Goal: Task Accomplishment & Management: Manage account settings

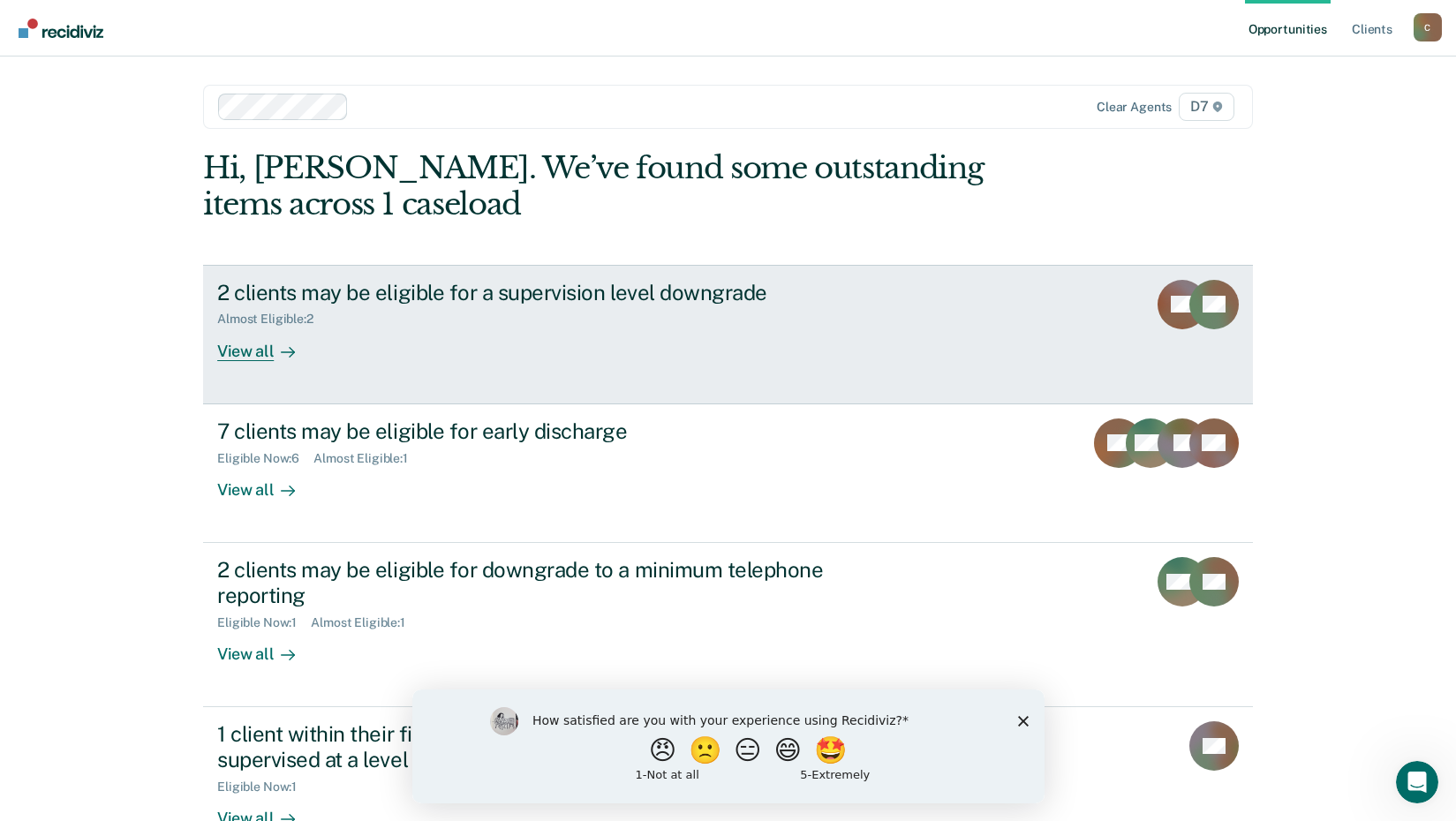
click at [263, 362] on link "2 clients may be eligible for a supervision level downgrade Almost Eligible : 2…" at bounding box center [727, 334] width 1050 height 140
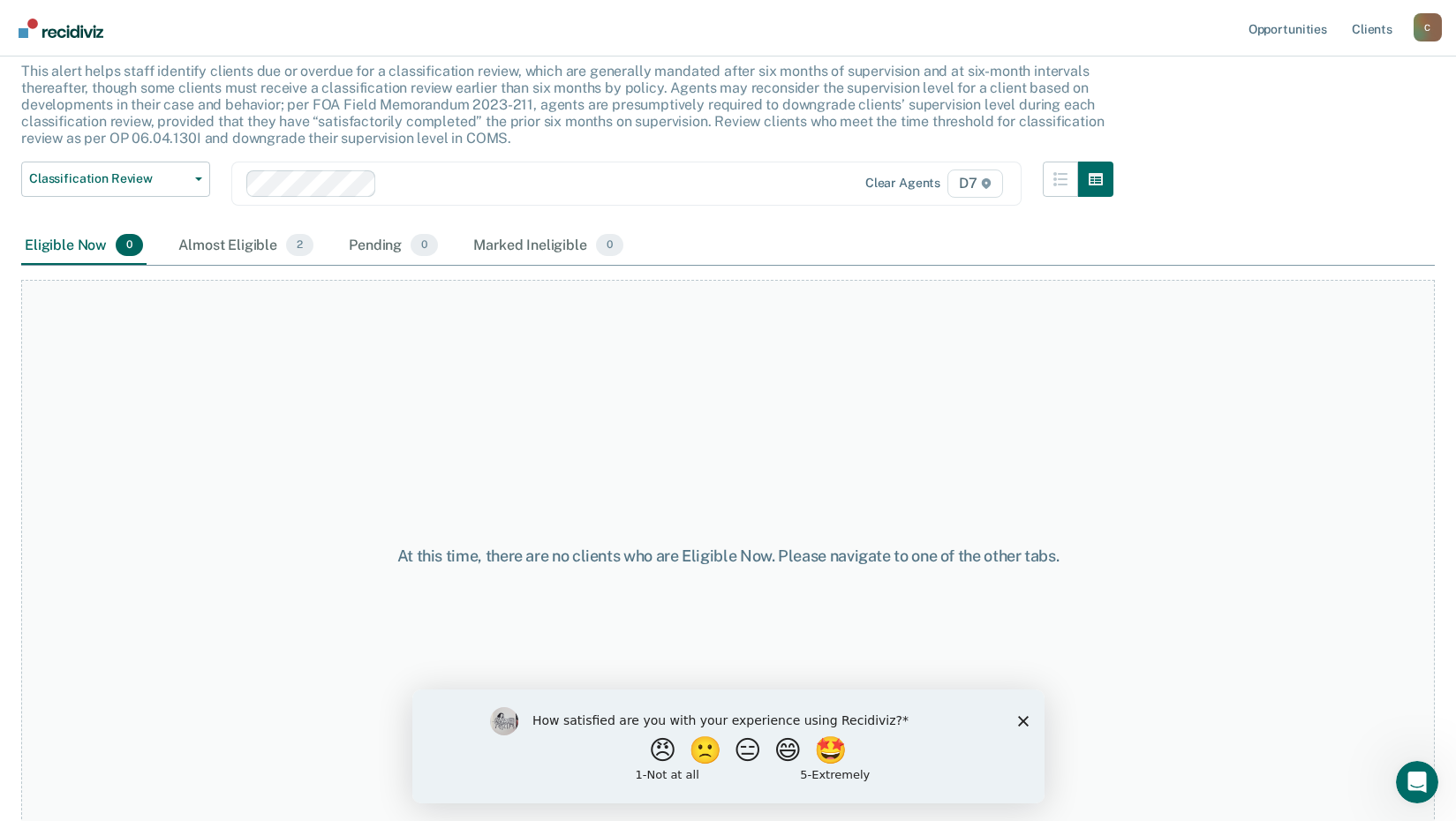
scroll to position [121, 0]
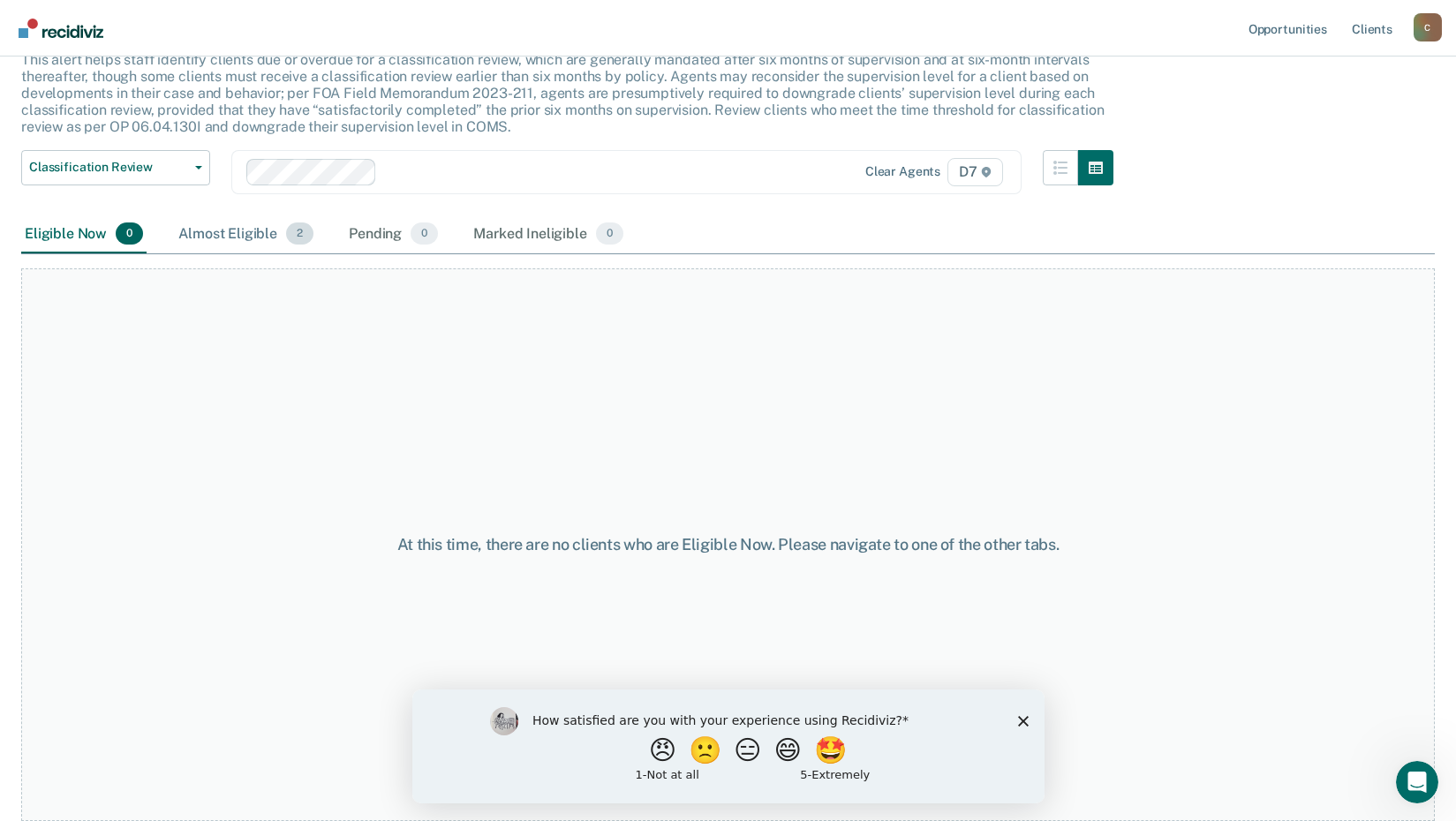
click at [273, 237] on div "Almost Eligible 2" at bounding box center [245, 235] width 142 height 39
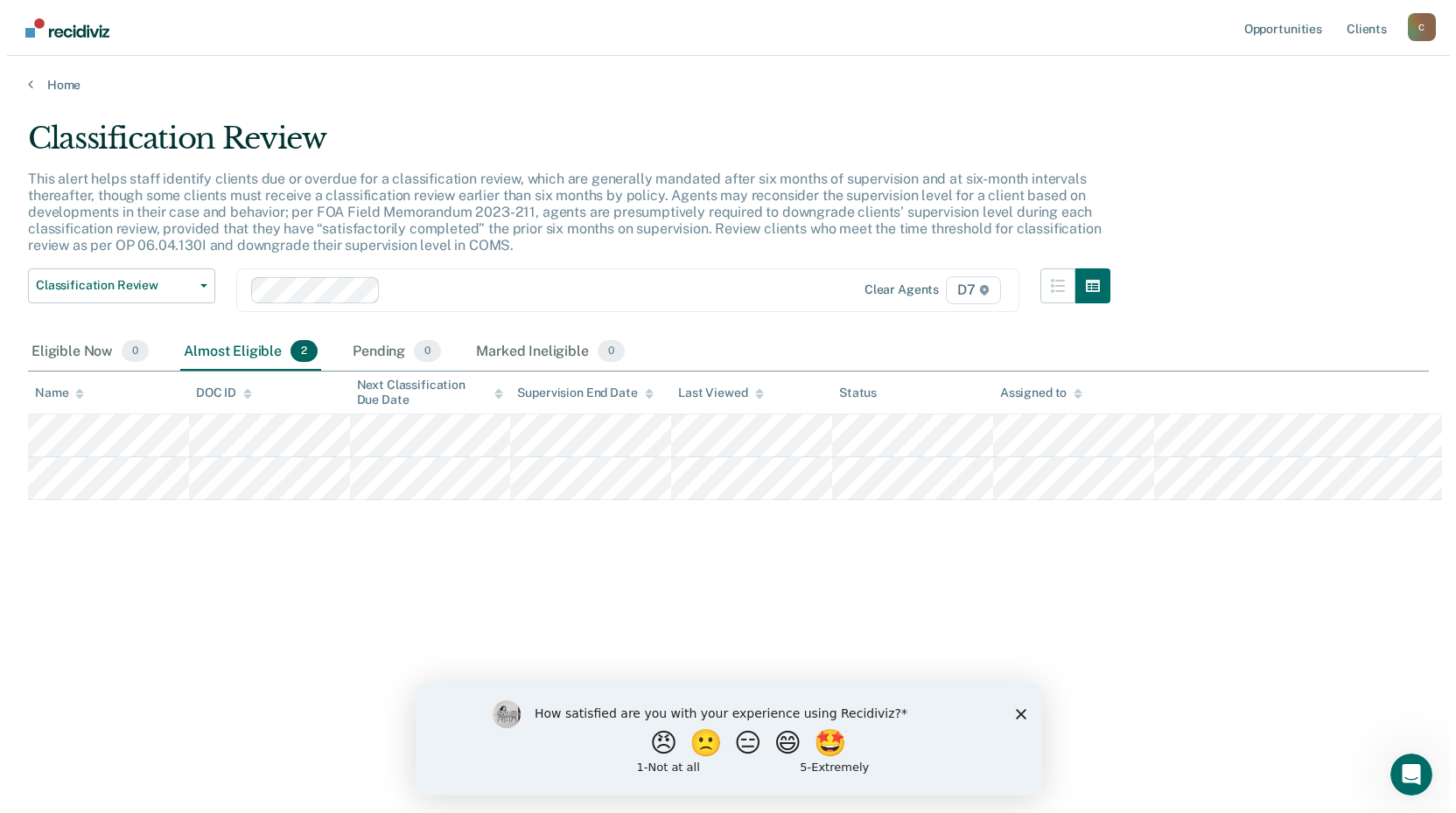
scroll to position [0, 0]
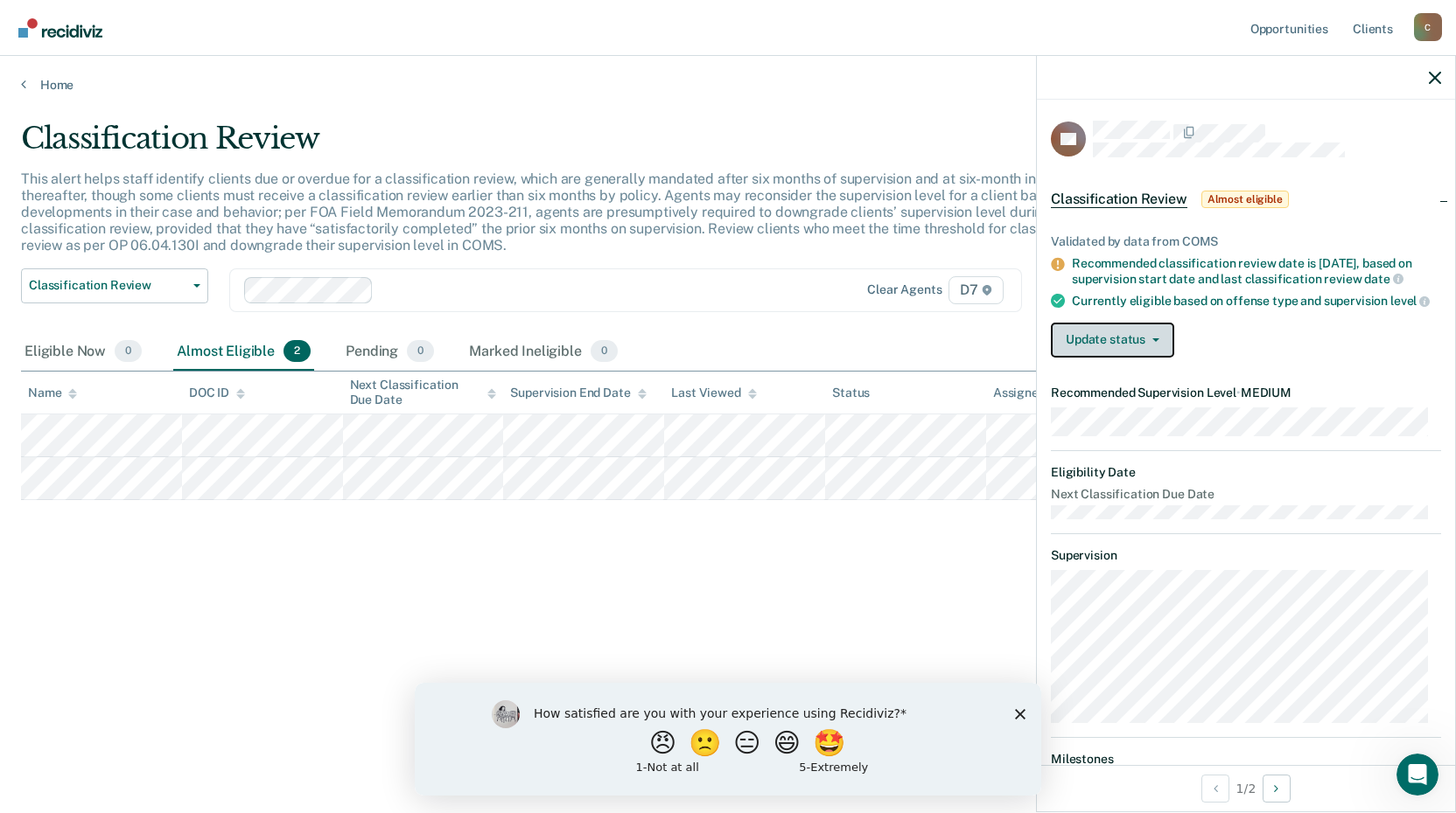
click at [1099, 356] on button "Update status" at bounding box center [1112, 340] width 123 height 35
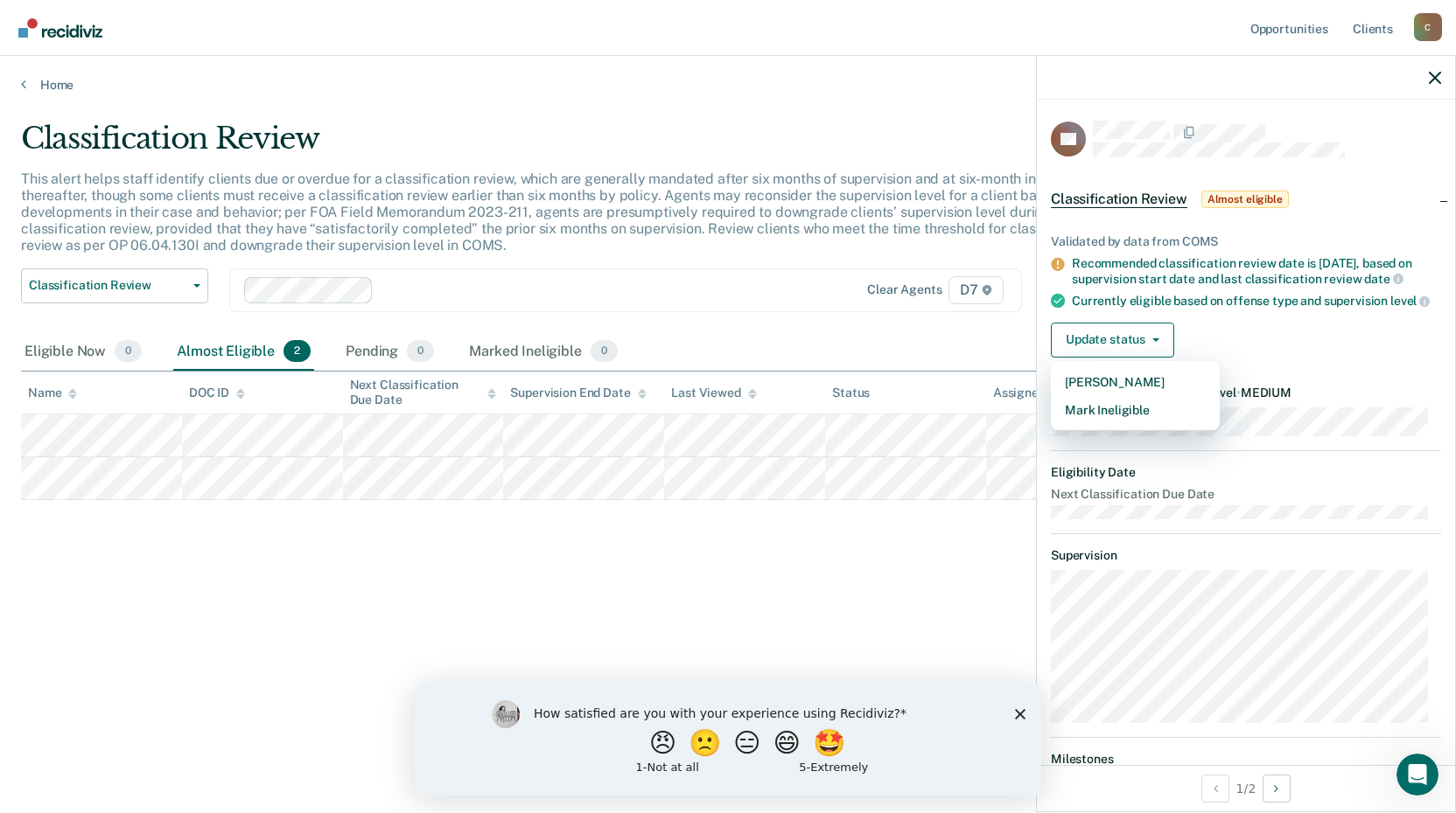
click at [1295, 348] on div "Update status [PERSON_NAME] Mark Ineligible" at bounding box center [1246, 340] width 390 height 35
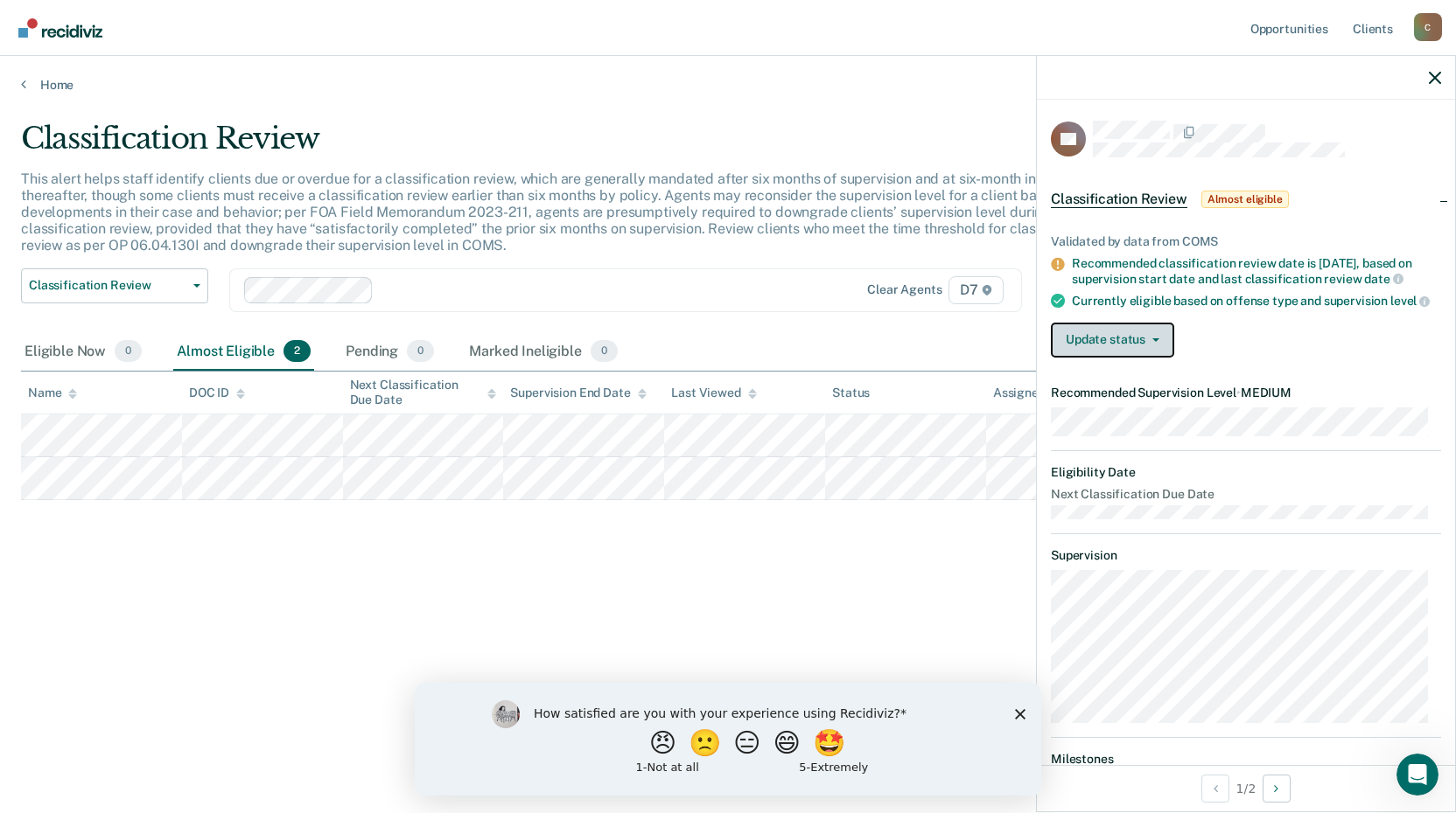
click at [1084, 356] on button "Update status" at bounding box center [1112, 340] width 123 height 35
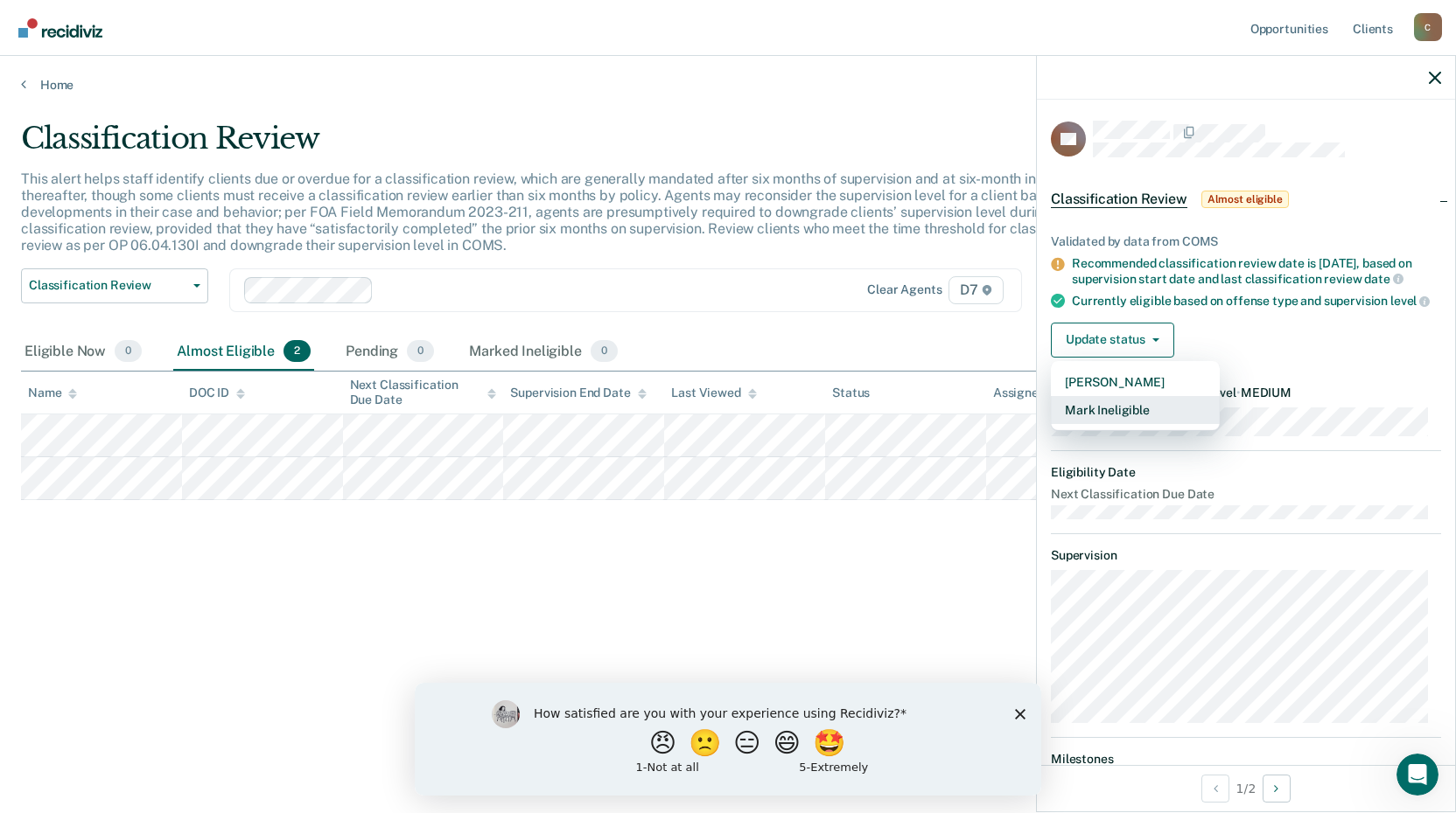
click at [1089, 422] on button "Mark Ineligible" at bounding box center [1135, 410] width 169 height 28
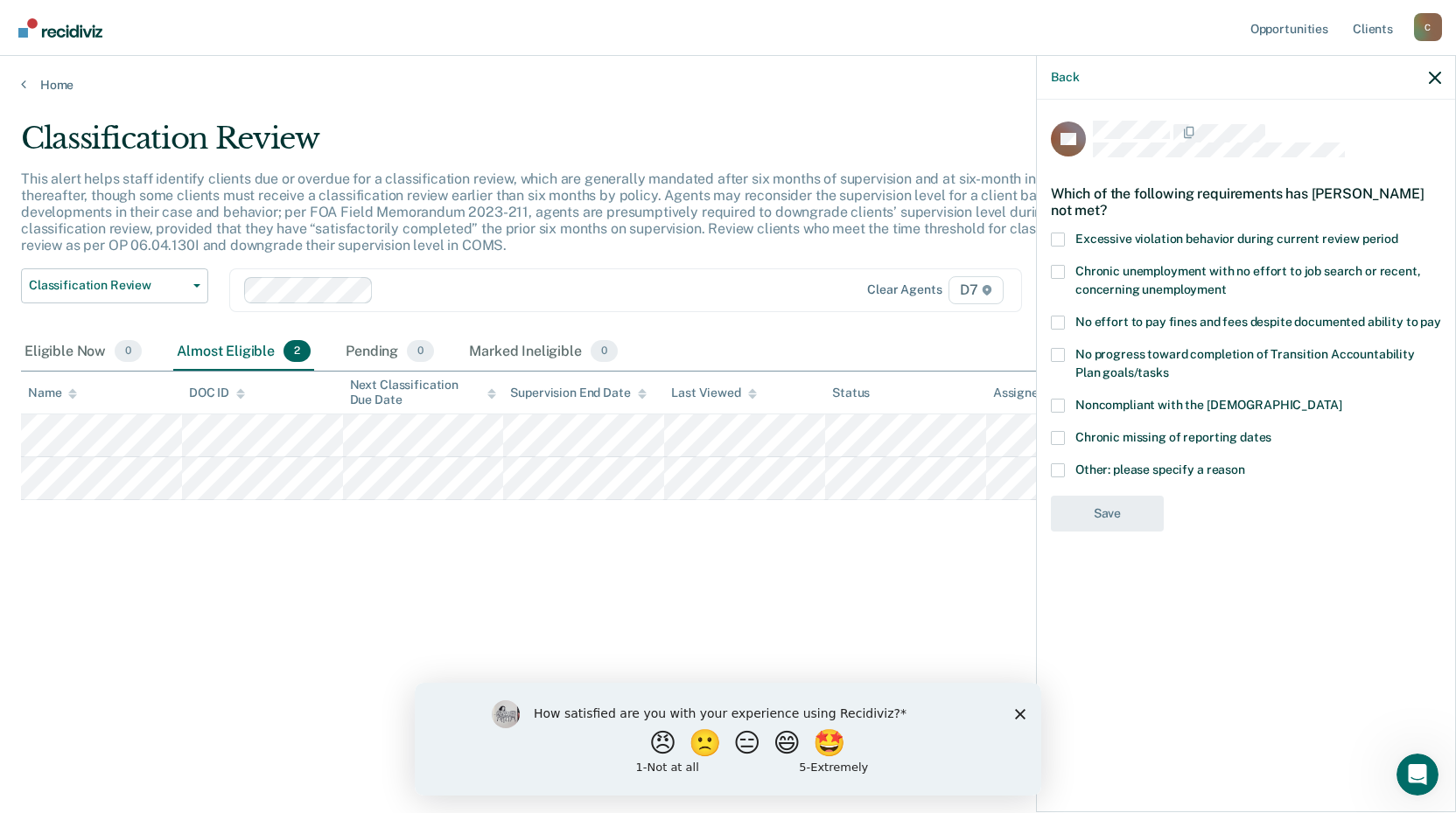
click at [1064, 465] on span at bounding box center [1057, 470] width 14 height 14
click at [1245, 464] on input "Other: please specify a reason" at bounding box center [1245, 464] width 0 height 0
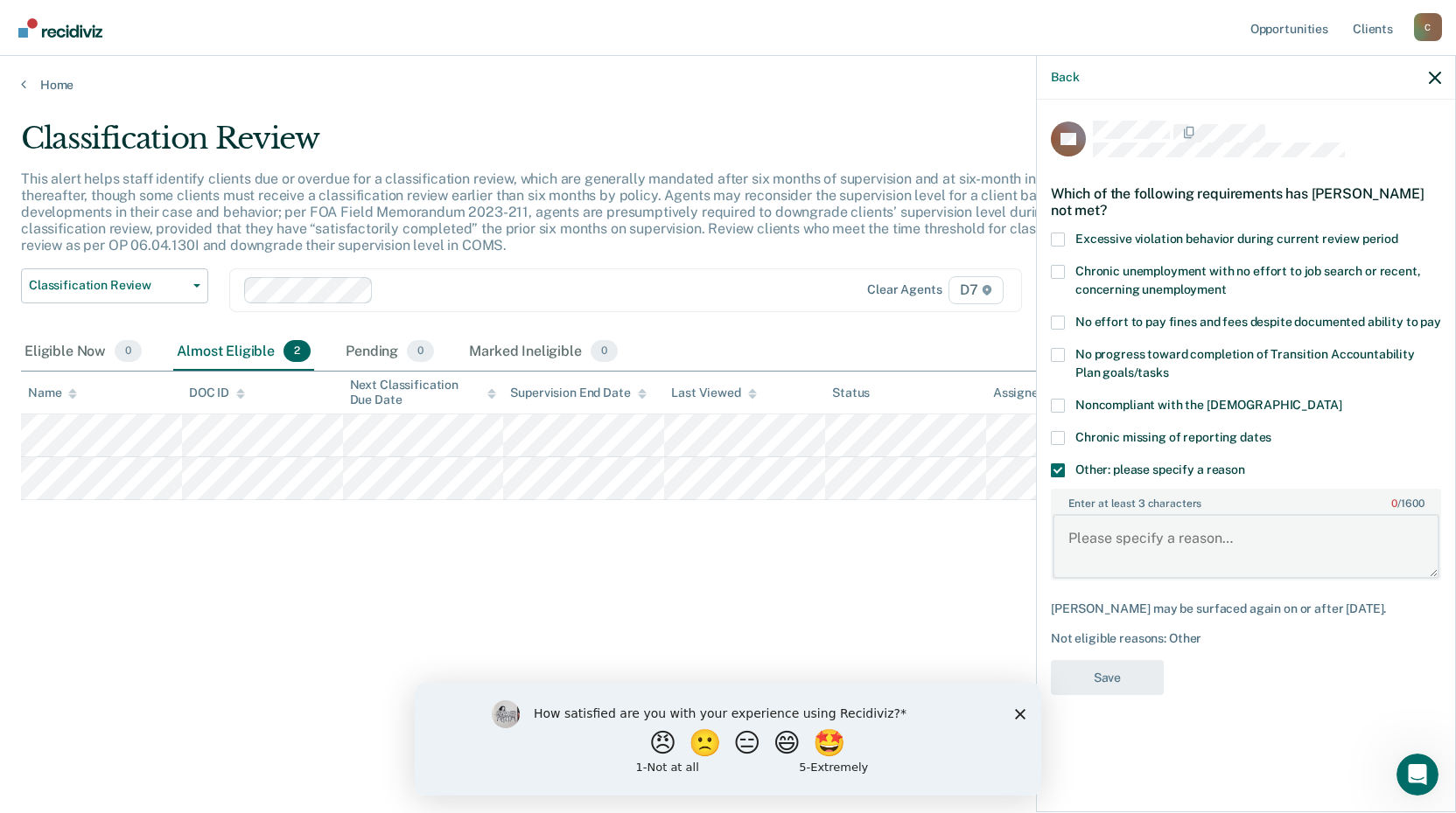
click at [1152, 548] on textarea "Enter at least 3 characters 0 / 1600" at bounding box center [1246, 546] width 387 height 64
type textarea "Offender is still in [PERSON_NAME] programing."
click at [1126, 672] on button "Save" at bounding box center [1106, 678] width 112 height 36
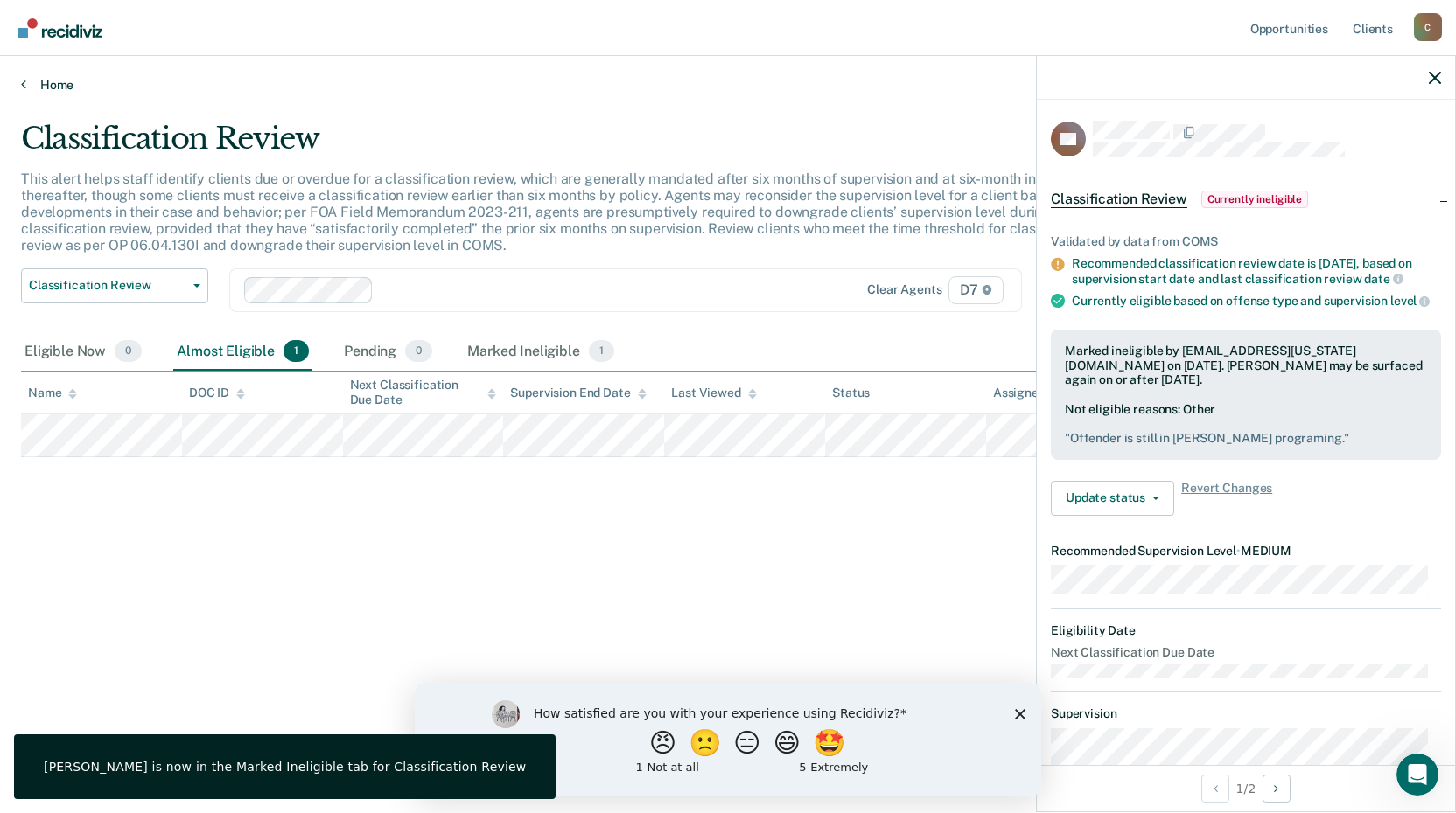
click at [42, 88] on link "Home" at bounding box center [728, 84] width 1414 height 15
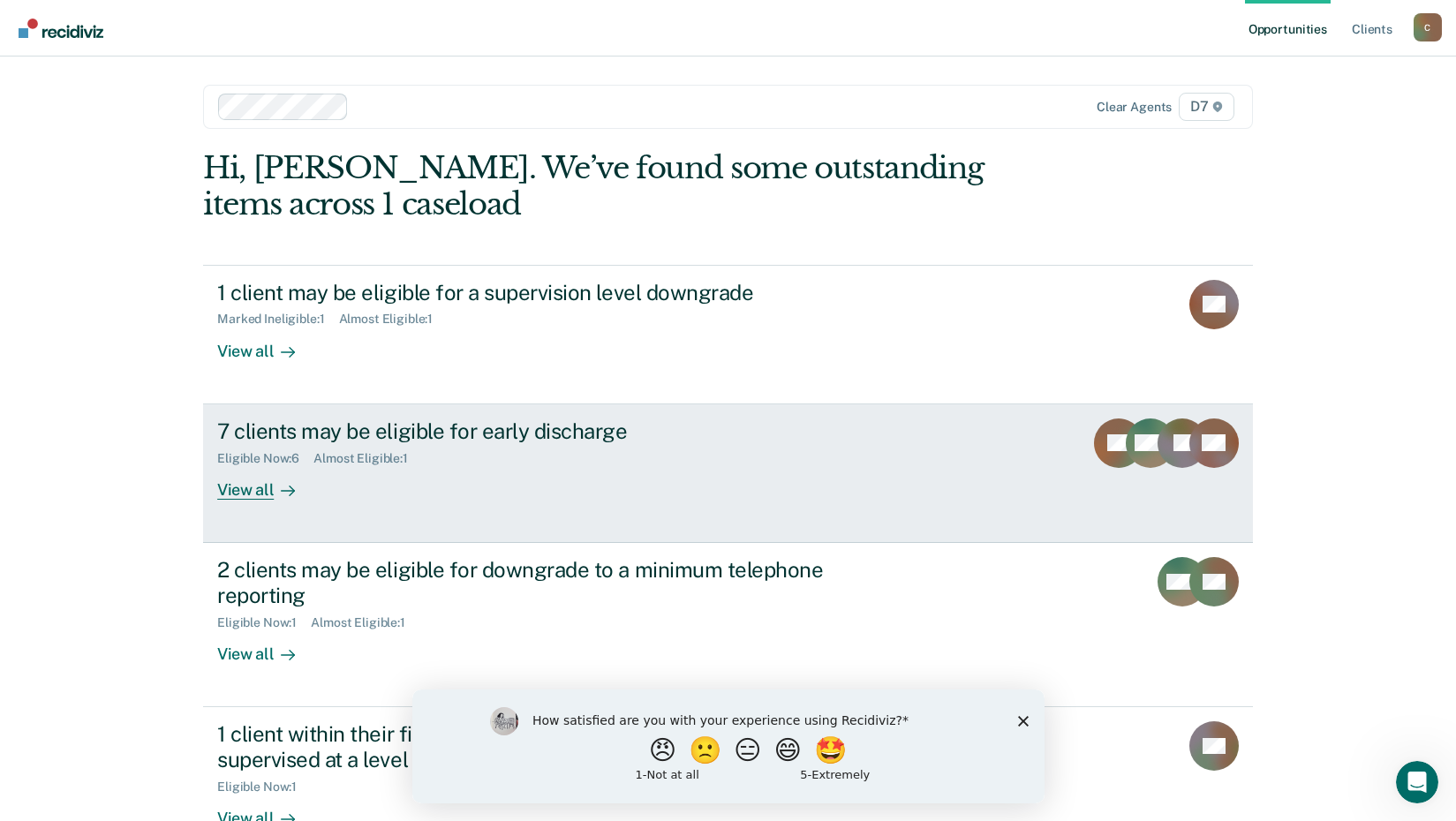
click at [263, 490] on div "View all" at bounding box center [267, 483] width 99 height 35
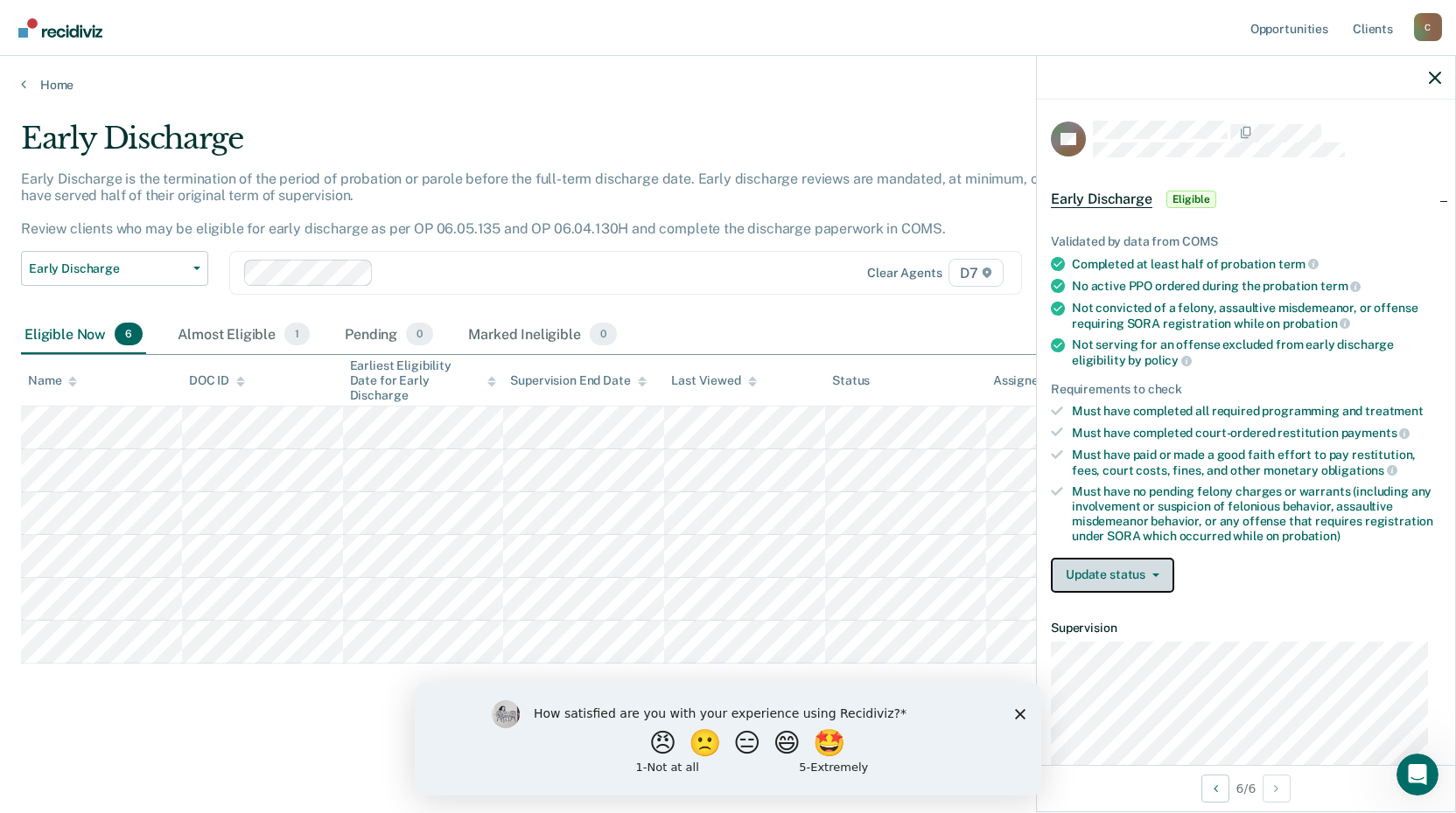
click at [1164, 559] on button "Update status" at bounding box center [1112, 575] width 123 height 35
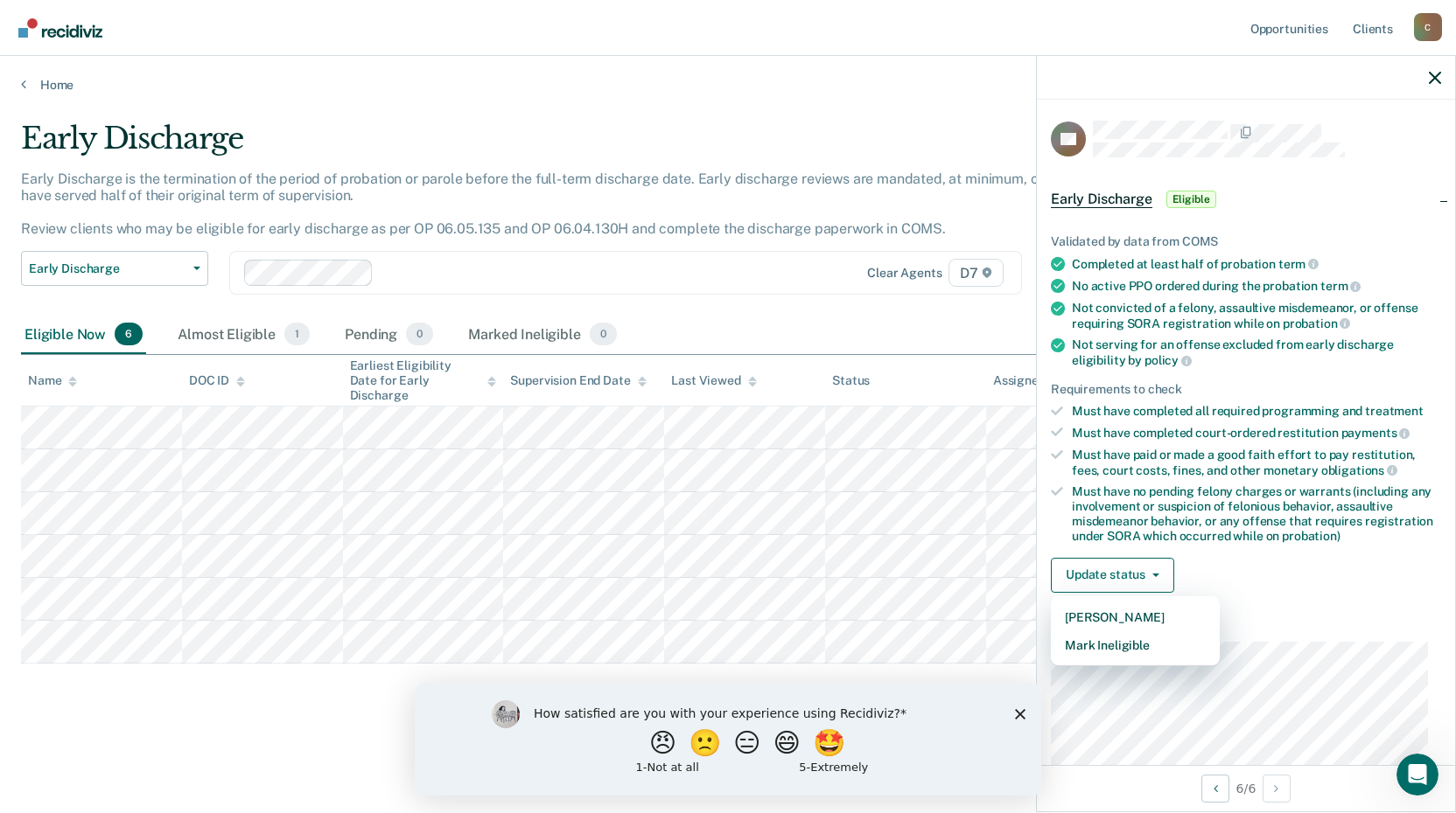
click at [1265, 578] on div "Update status [PERSON_NAME] Mark Ineligible" at bounding box center [1246, 575] width 390 height 35
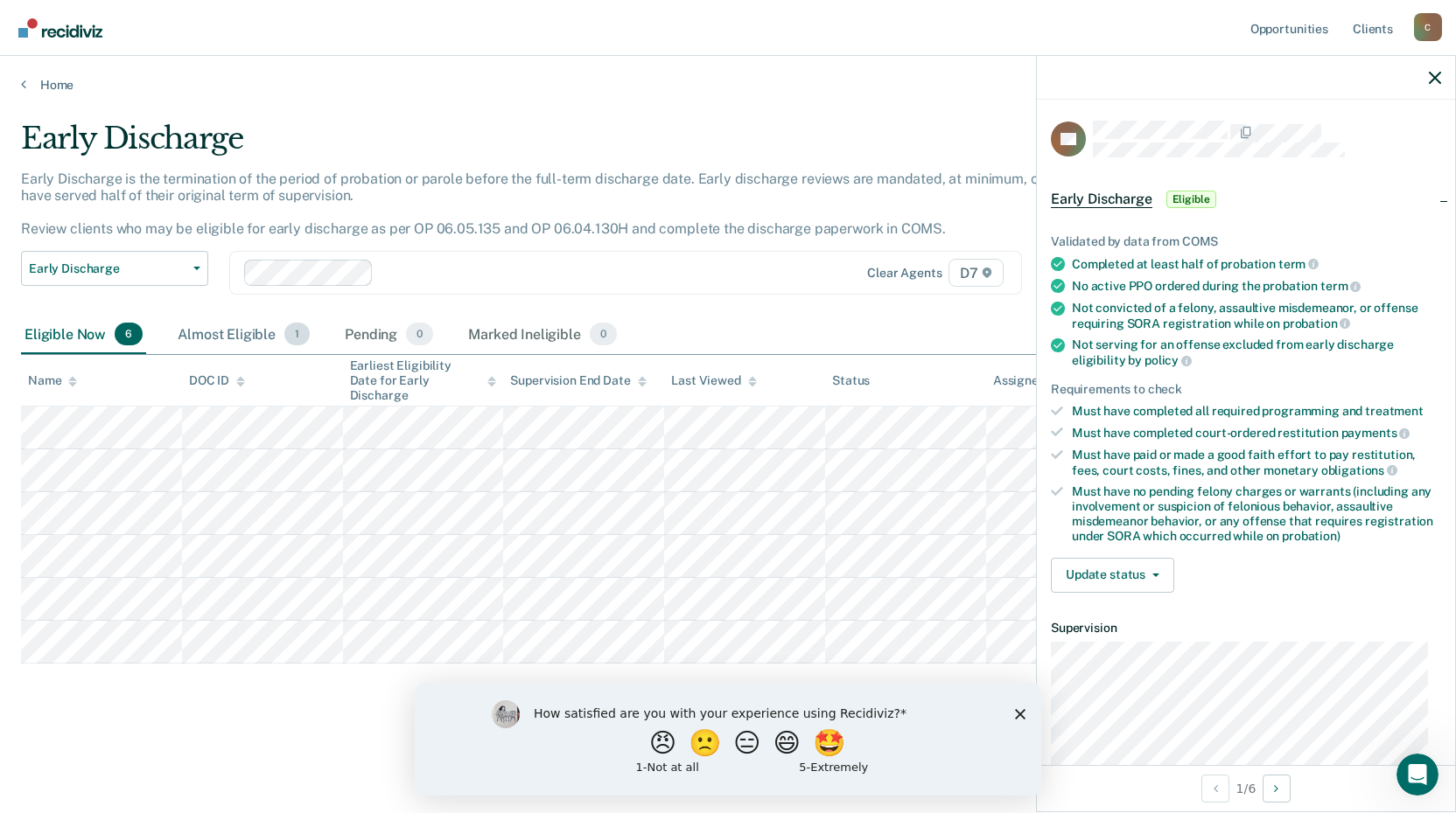
click at [235, 340] on div "Almost Eligible 1" at bounding box center [243, 335] width 139 height 38
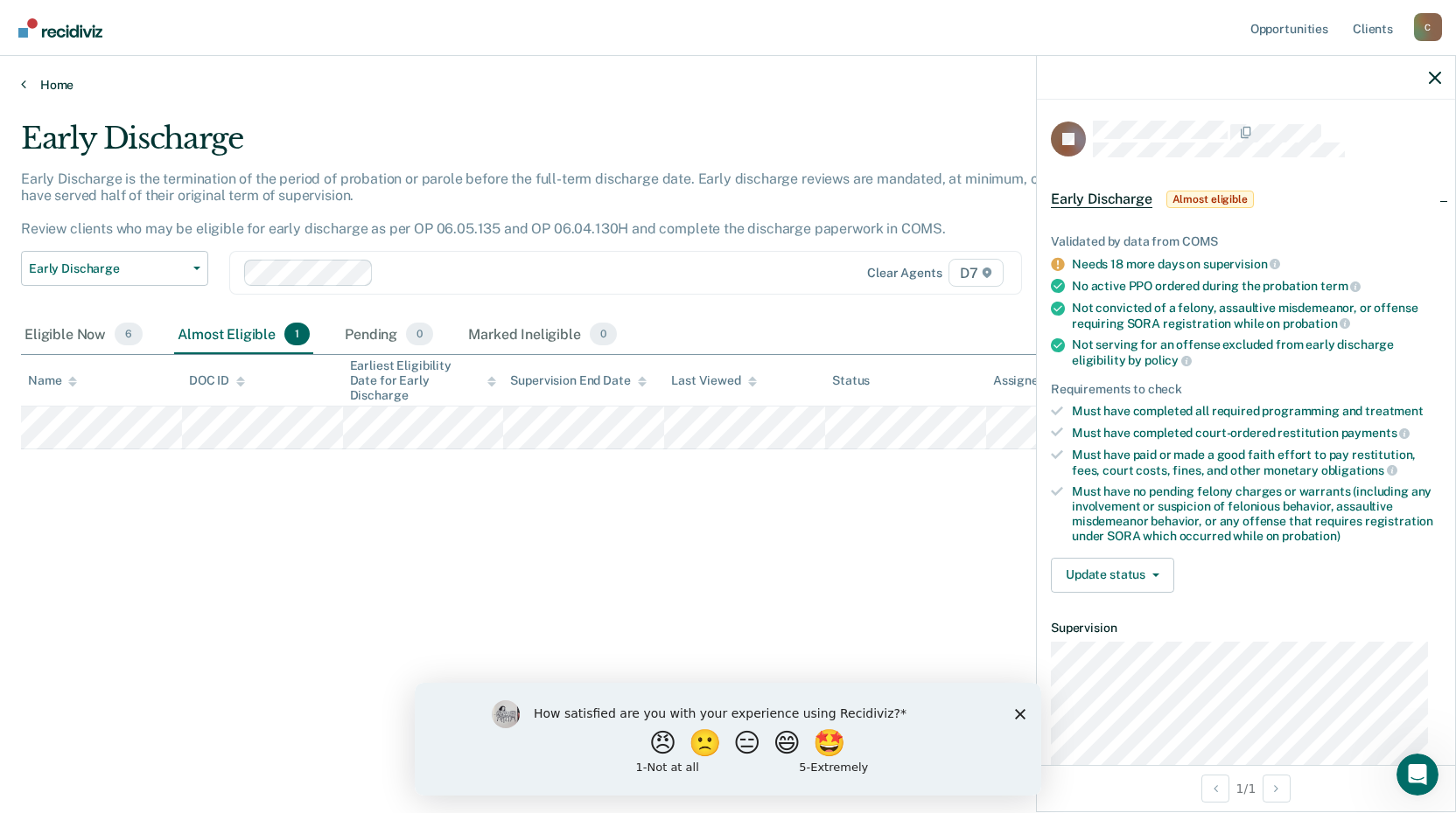
click at [27, 77] on div "Home" at bounding box center [728, 74] width 1456 height 36
click at [35, 86] on link "Home" at bounding box center [728, 84] width 1414 height 15
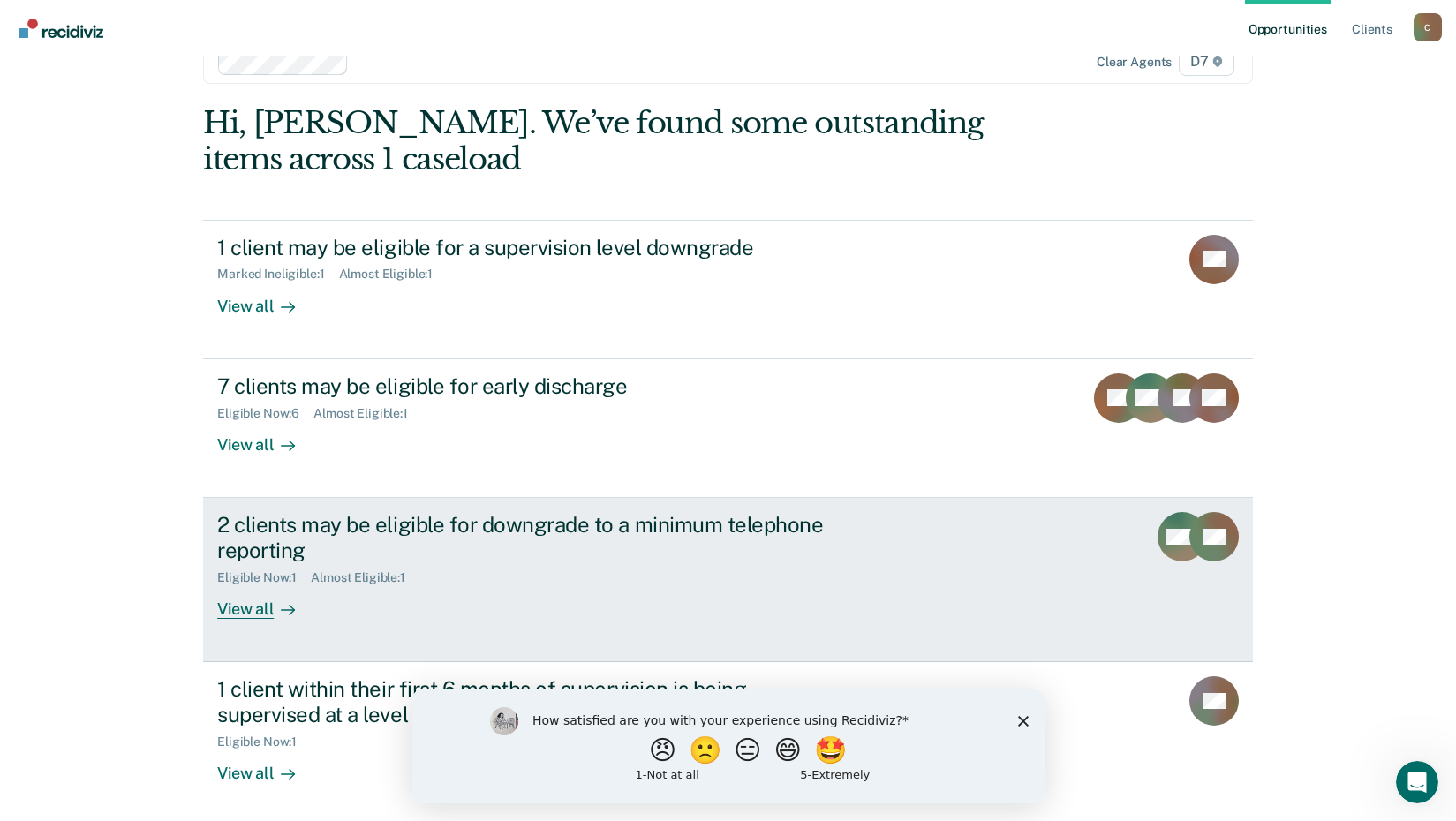
scroll to position [88, 0]
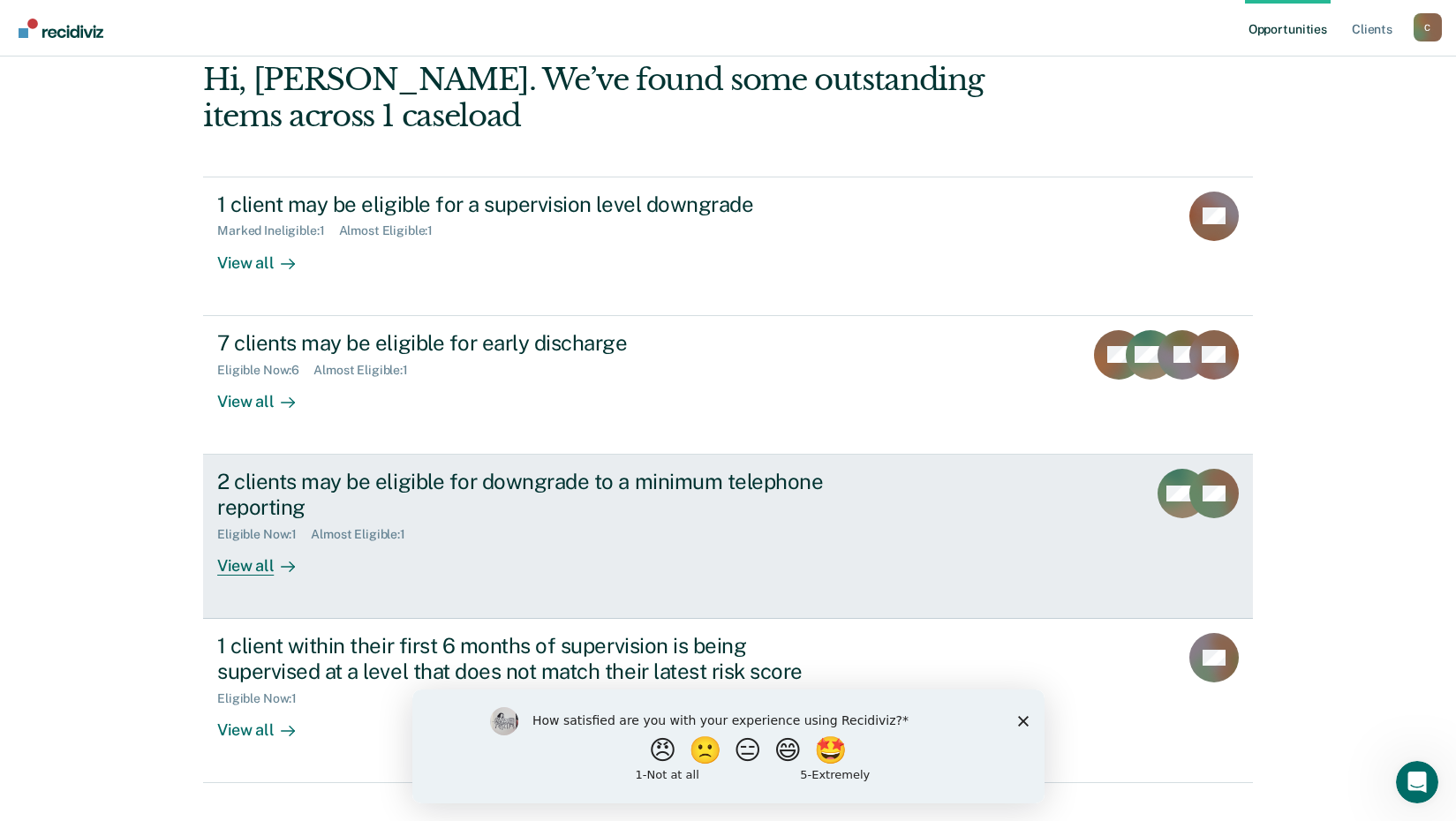
click at [263, 560] on div "View all" at bounding box center [267, 558] width 99 height 35
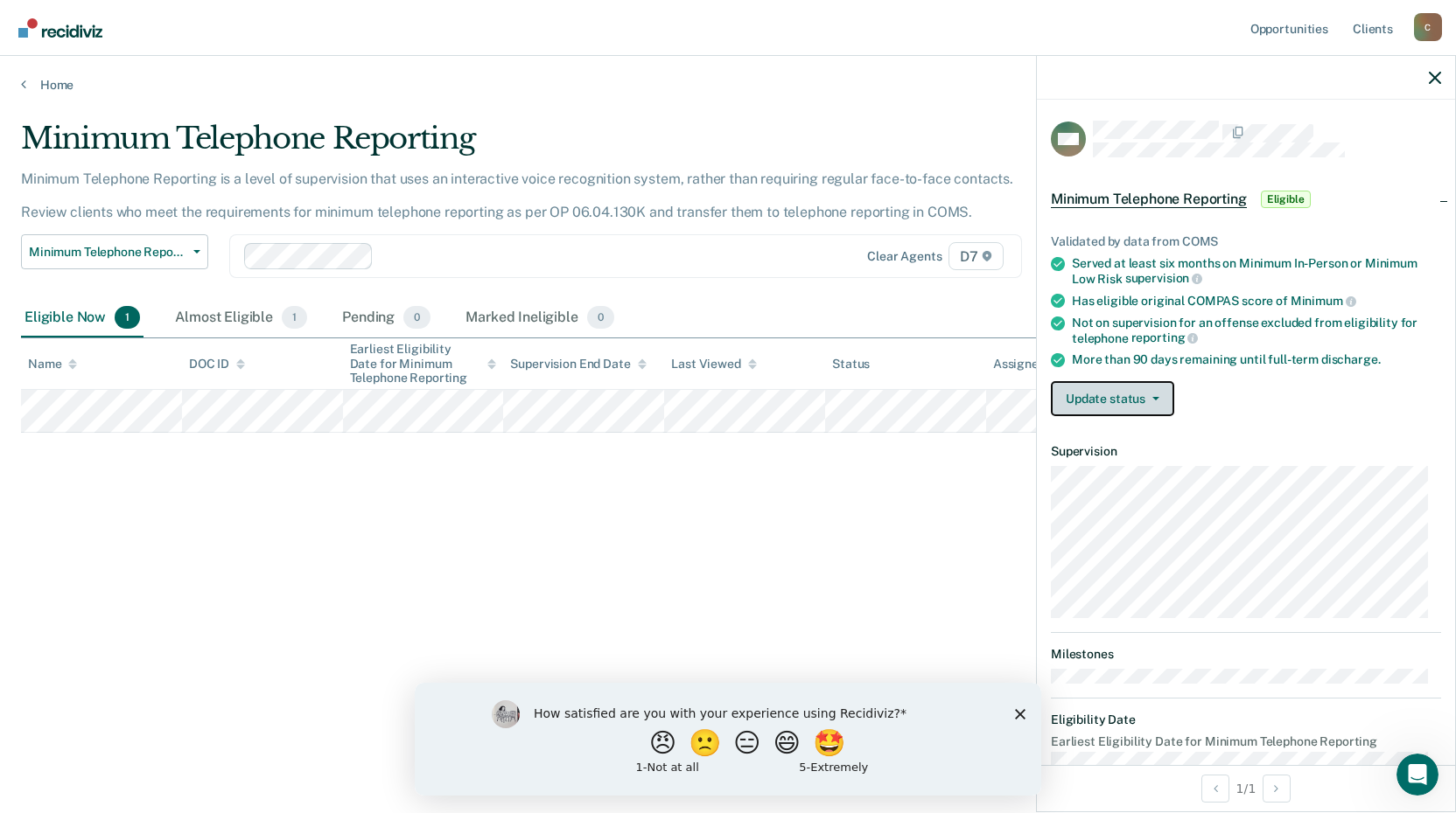
click at [1095, 399] on button "Update status" at bounding box center [1112, 398] width 123 height 35
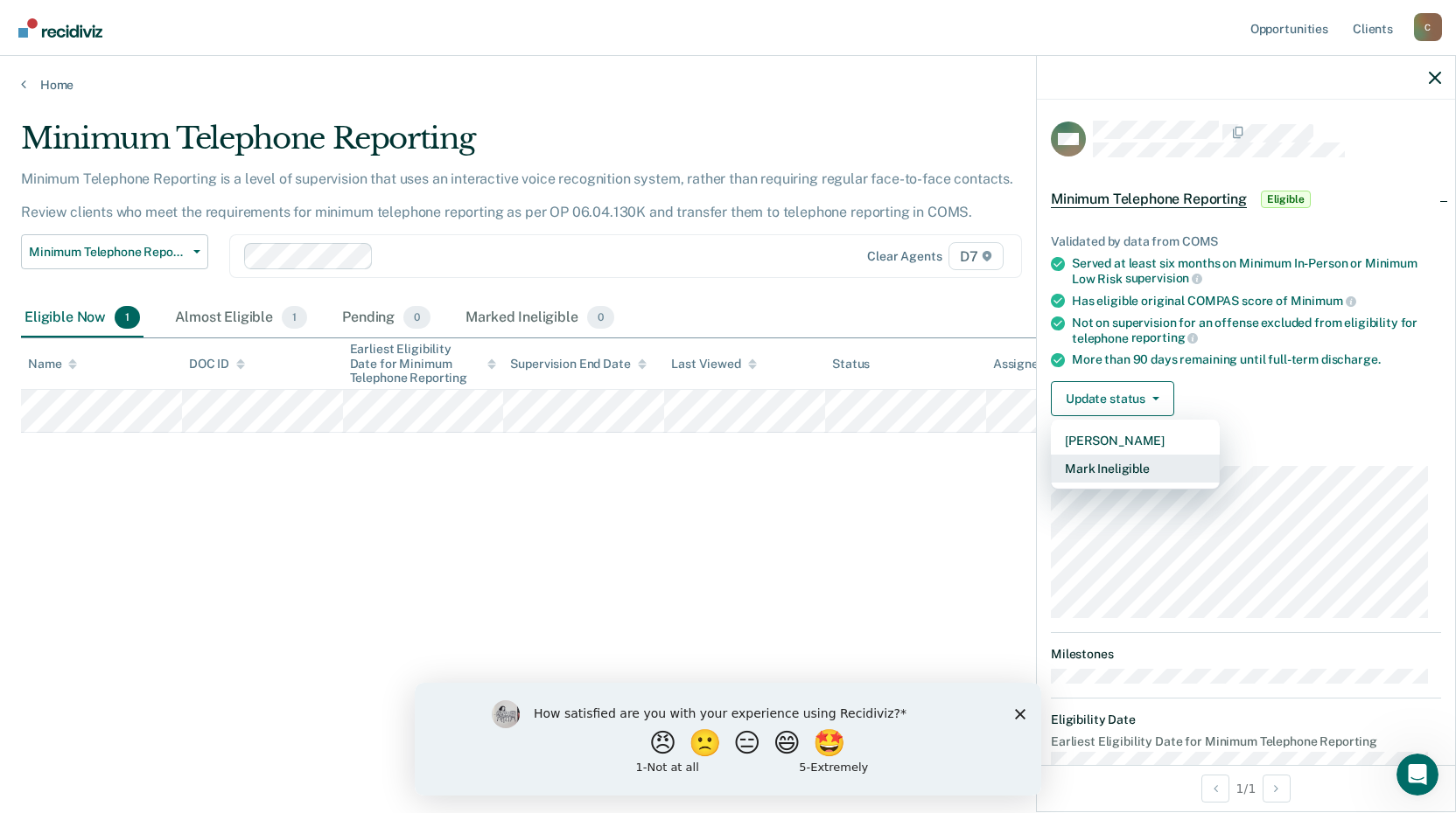
click at [1116, 475] on button "Mark Ineligible" at bounding box center [1135, 468] width 169 height 28
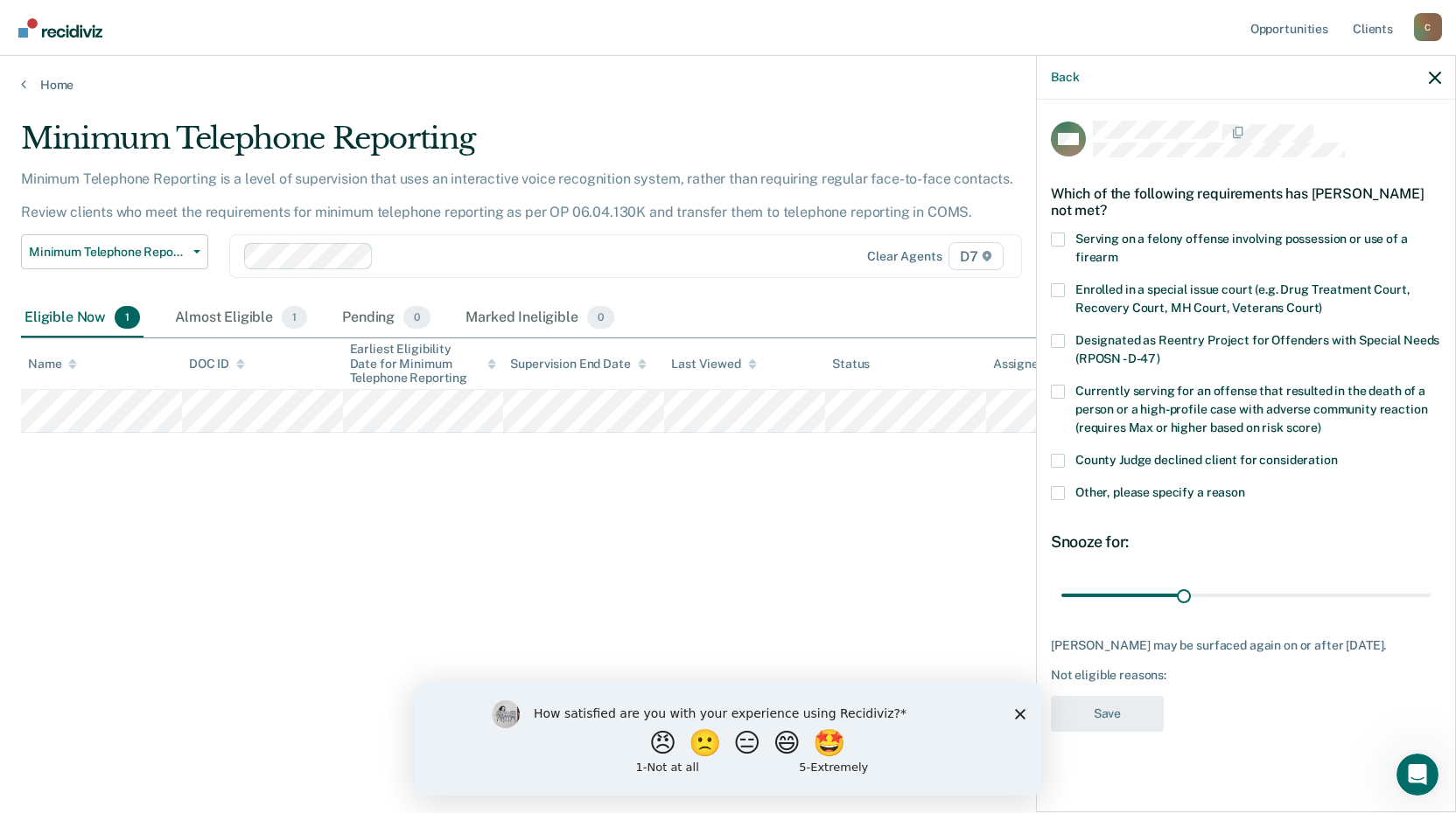
click at [1056, 492] on span at bounding box center [1057, 492] width 14 height 14
click at [1245, 486] on input "Other, please specify a reason" at bounding box center [1245, 486] width 0 height 0
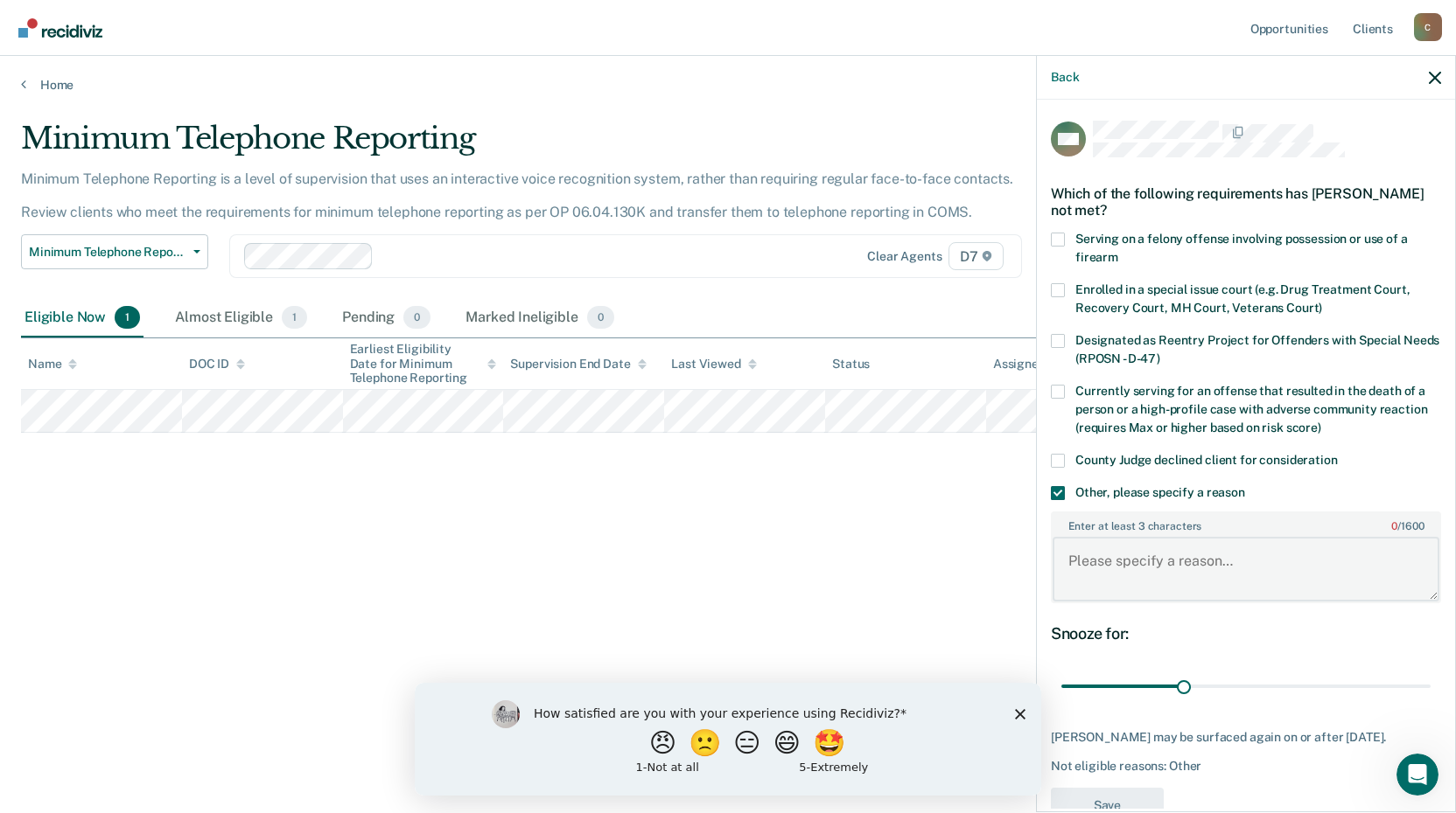
click at [1094, 562] on textarea "Enter at least 3 characters 0 / 1600" at bounding box center [1246, 568] width 387 height 64
type textarea "S"
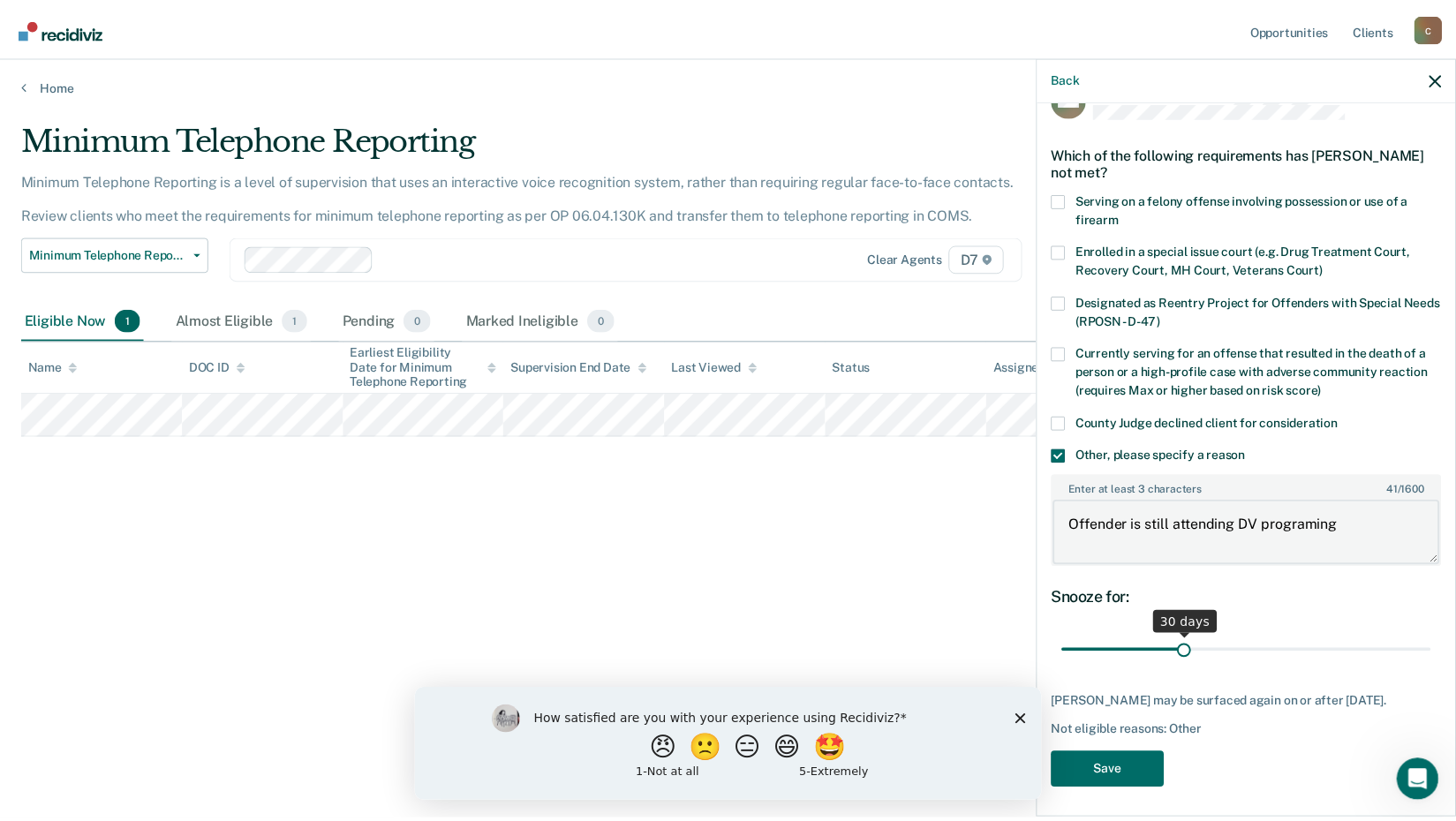
scroll to position [60, 0]
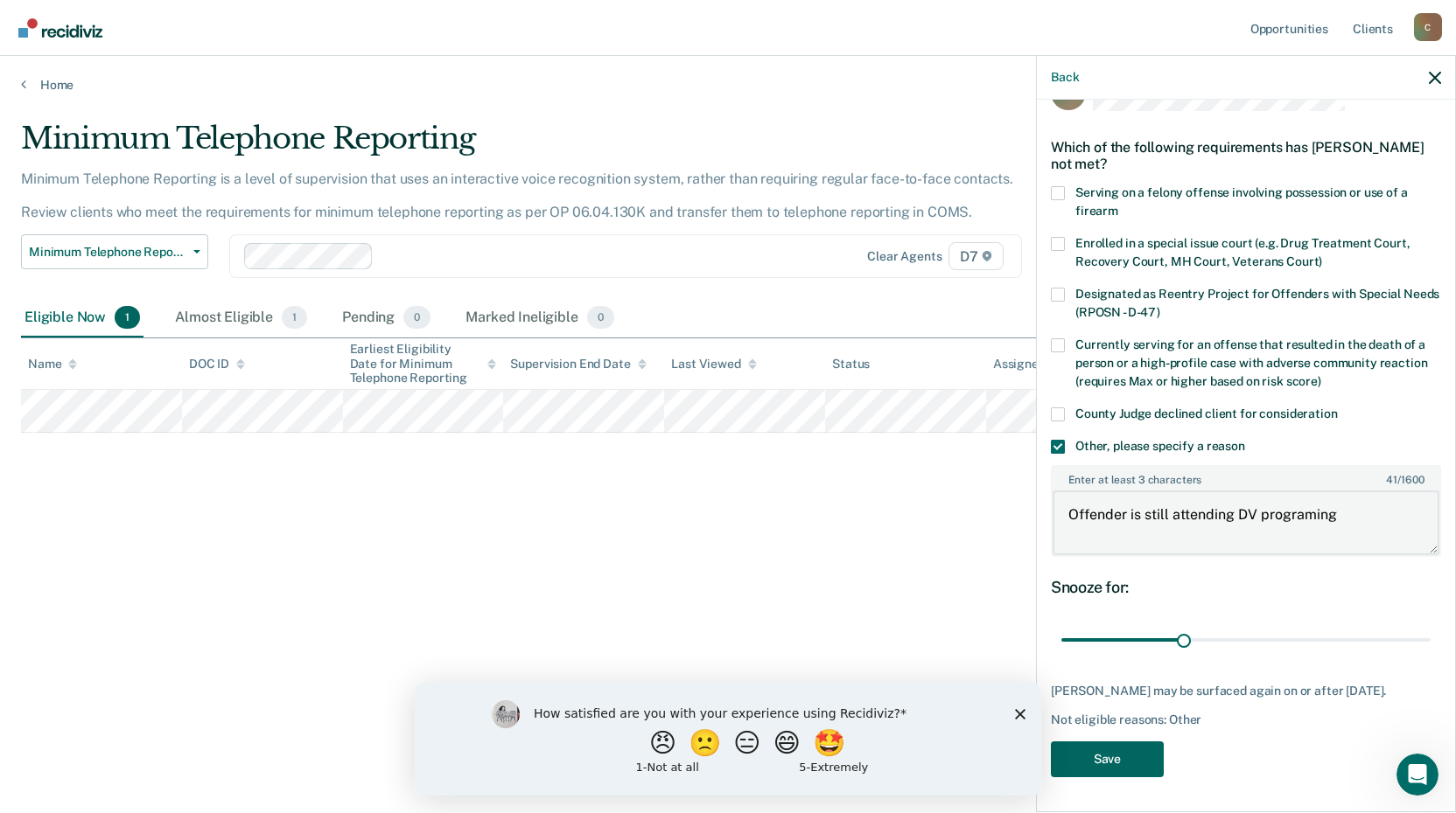
type textarea "Offender is still attending DV programing"
click at [1097, 749] on button "Save" at bounding box center [1106, 758] width 112 height 36
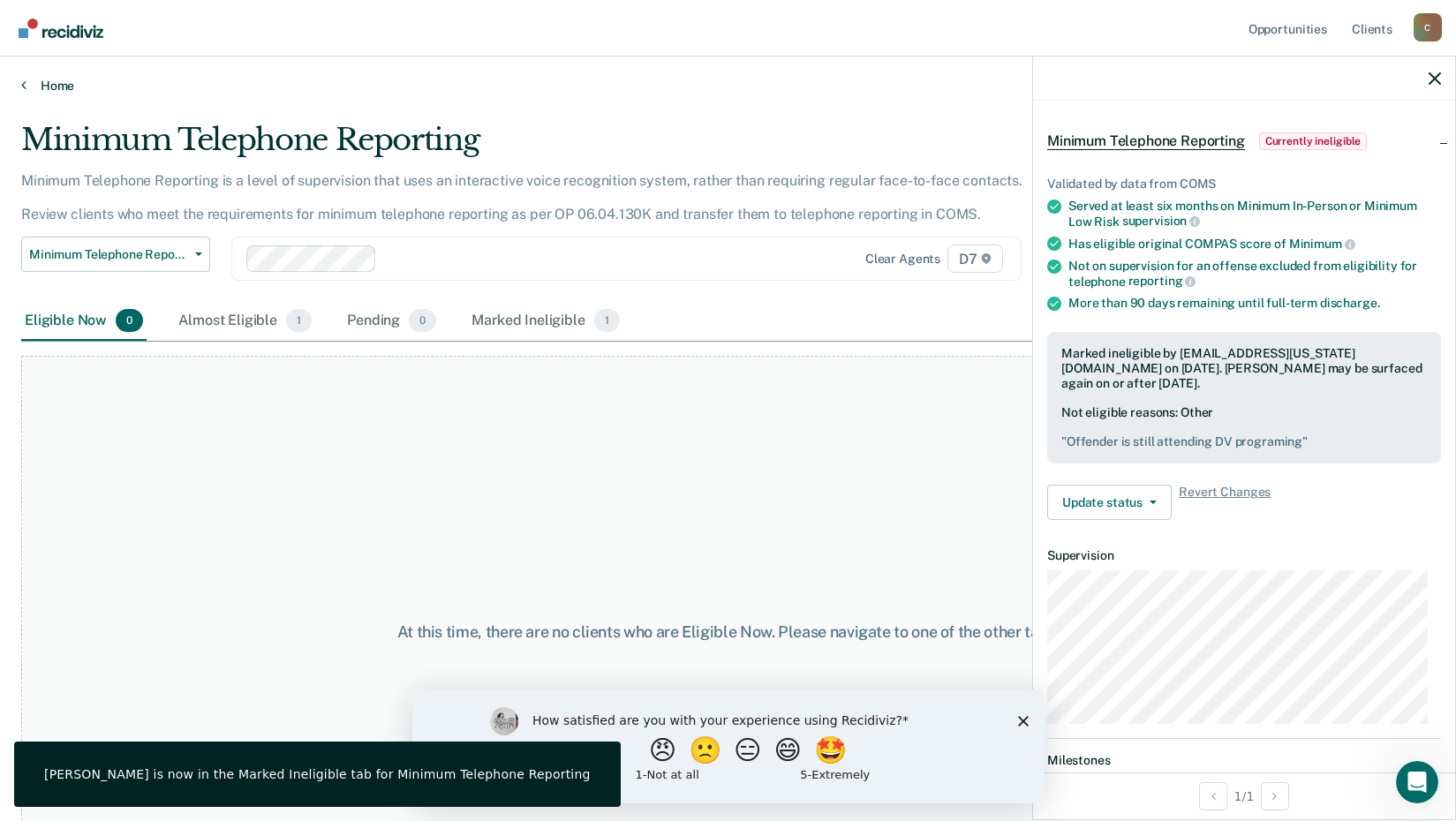
click at [50, 83] on link "Home" at bounding box center [728, 85] width 1413 height 16
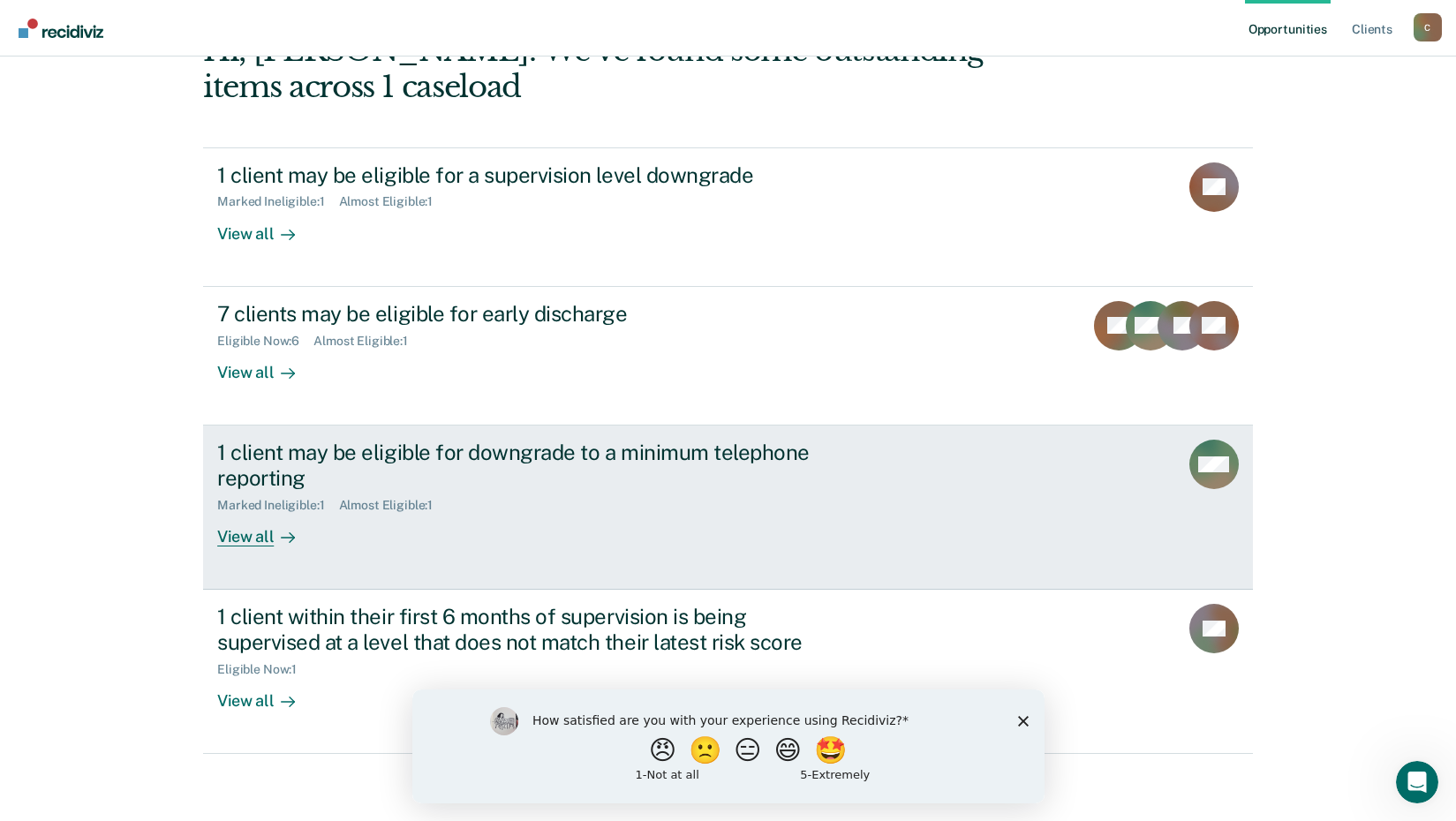
scroll to position [121, 0]
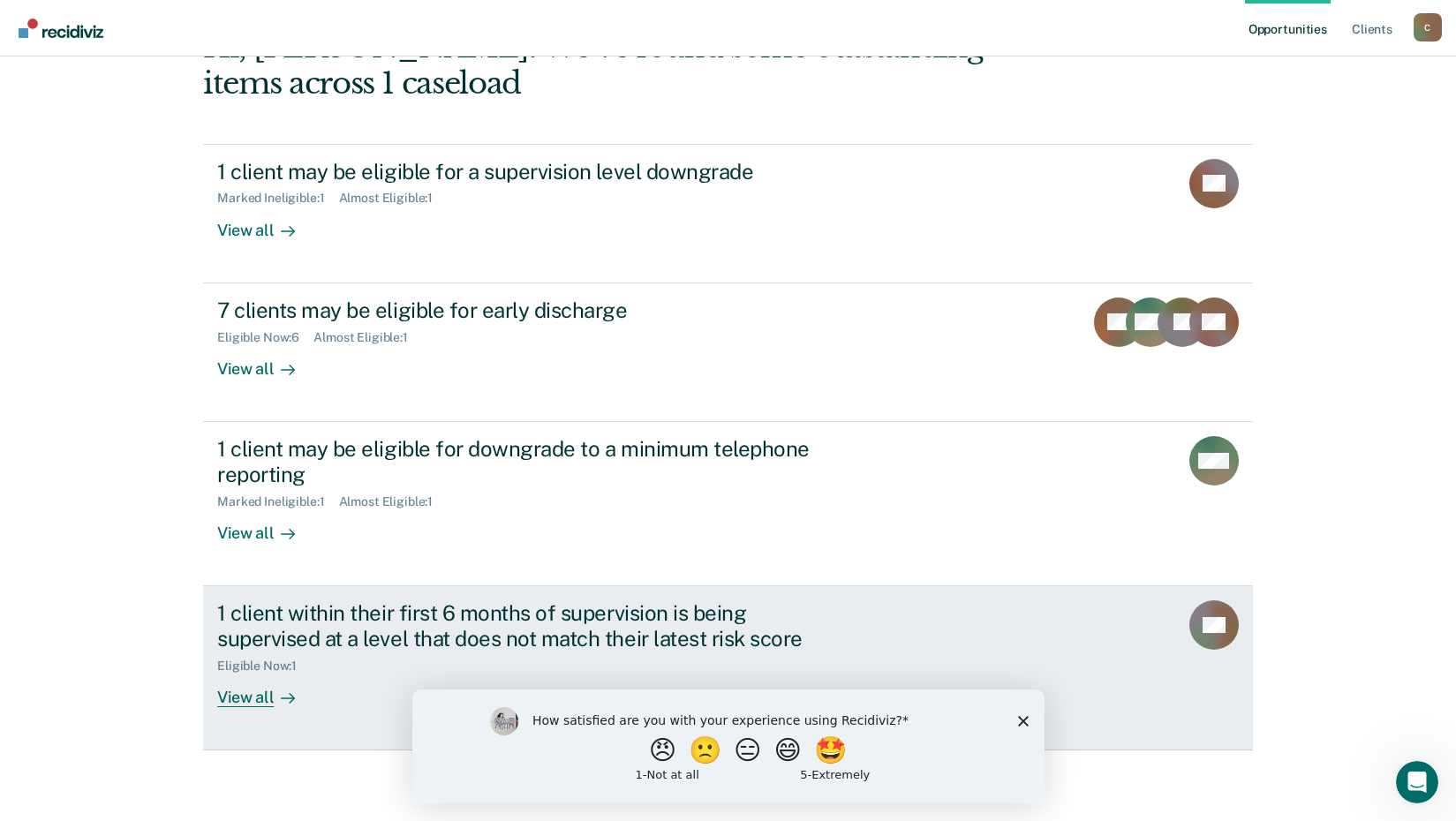
click at [371, 719] on link "1 client within their first 6 months of supervision is being supervised at a le…" at bounding box center [727, 668] width 1050 height 164
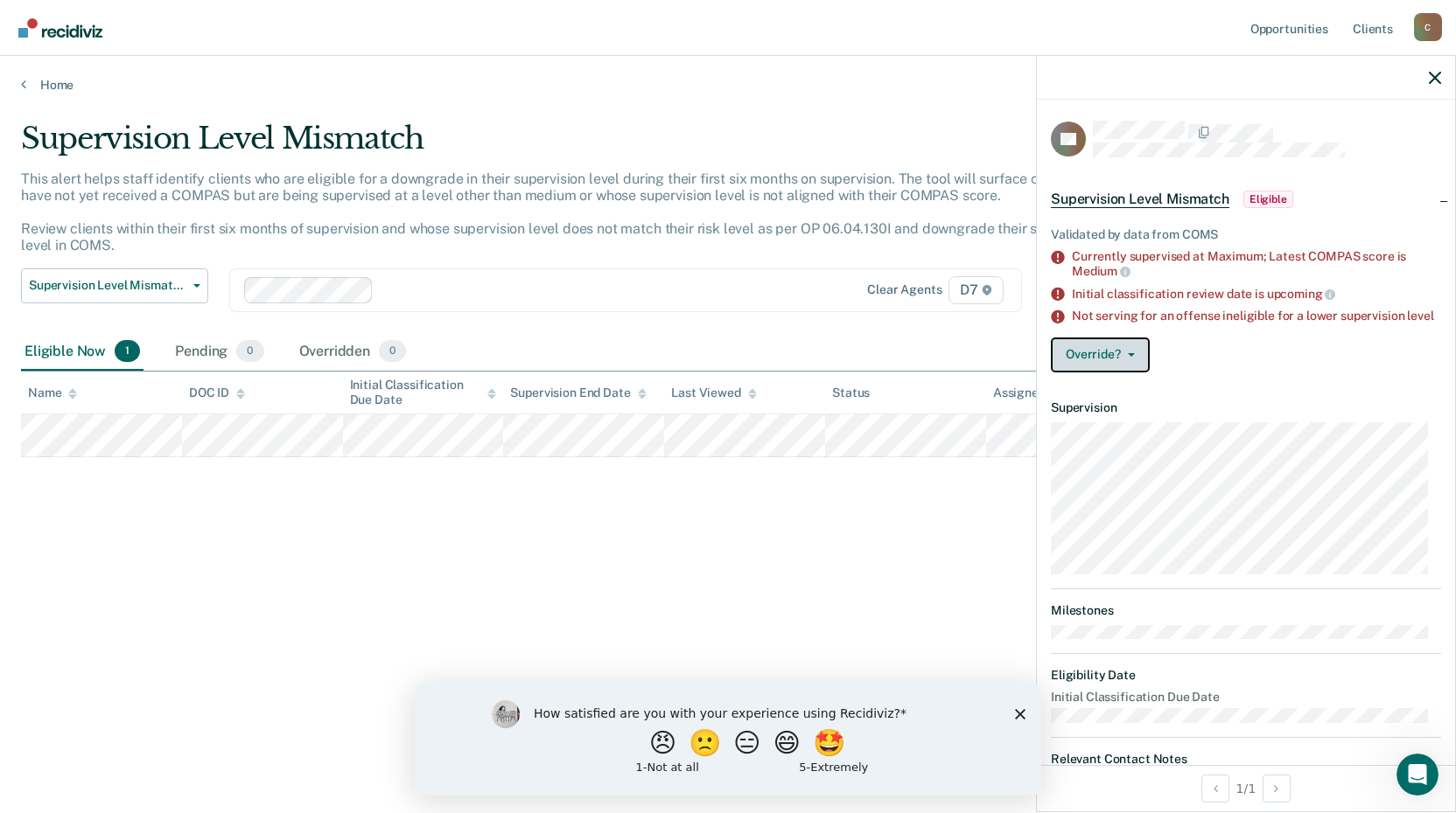
click at [1129, 372] on button "Override?" at bounding box center [1100, 355] width 99 height 35
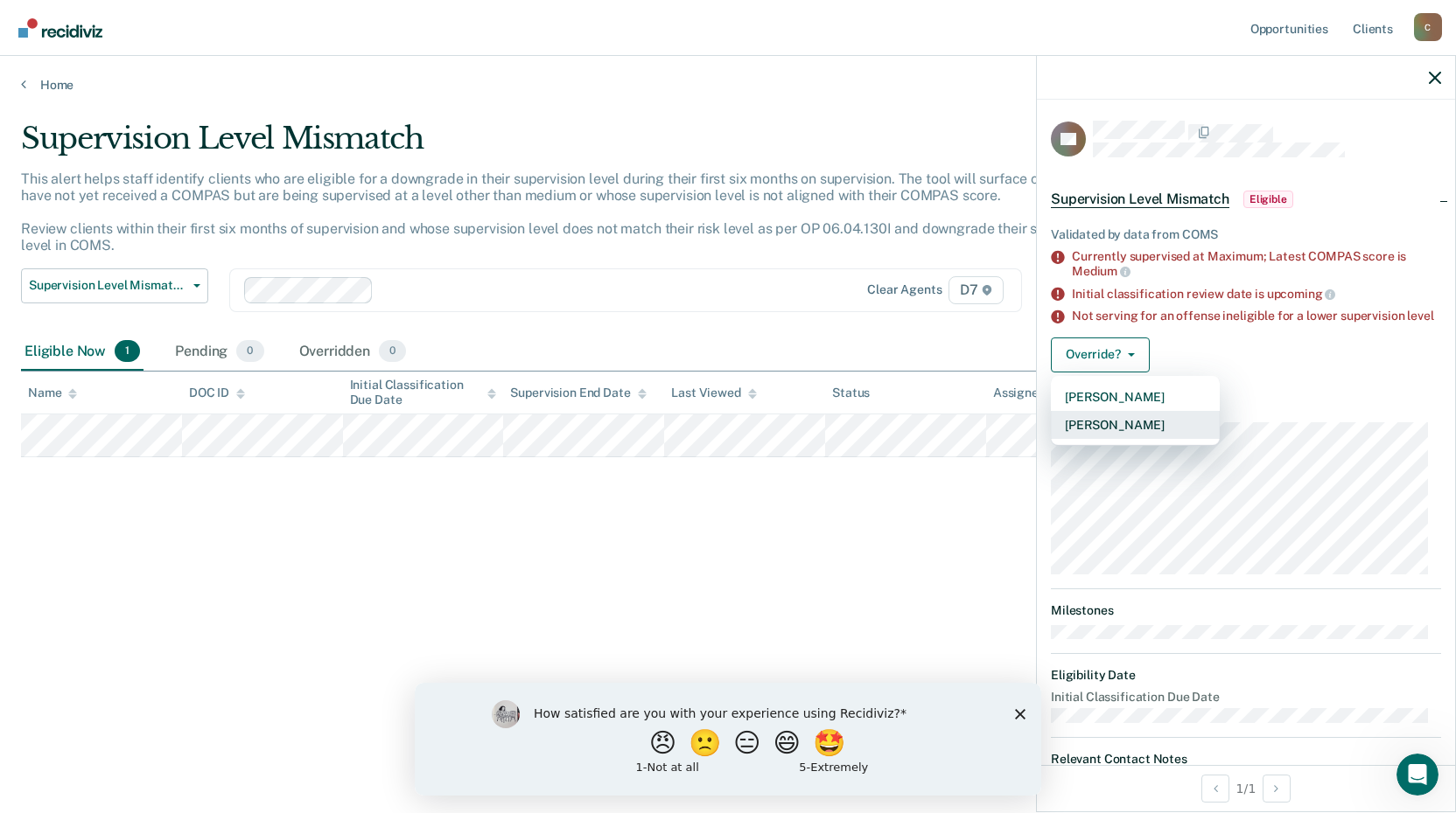
click at [1141, 435] on button "[PERSON_NAME]" at bounding box center [1135, 424] width 169 height 28
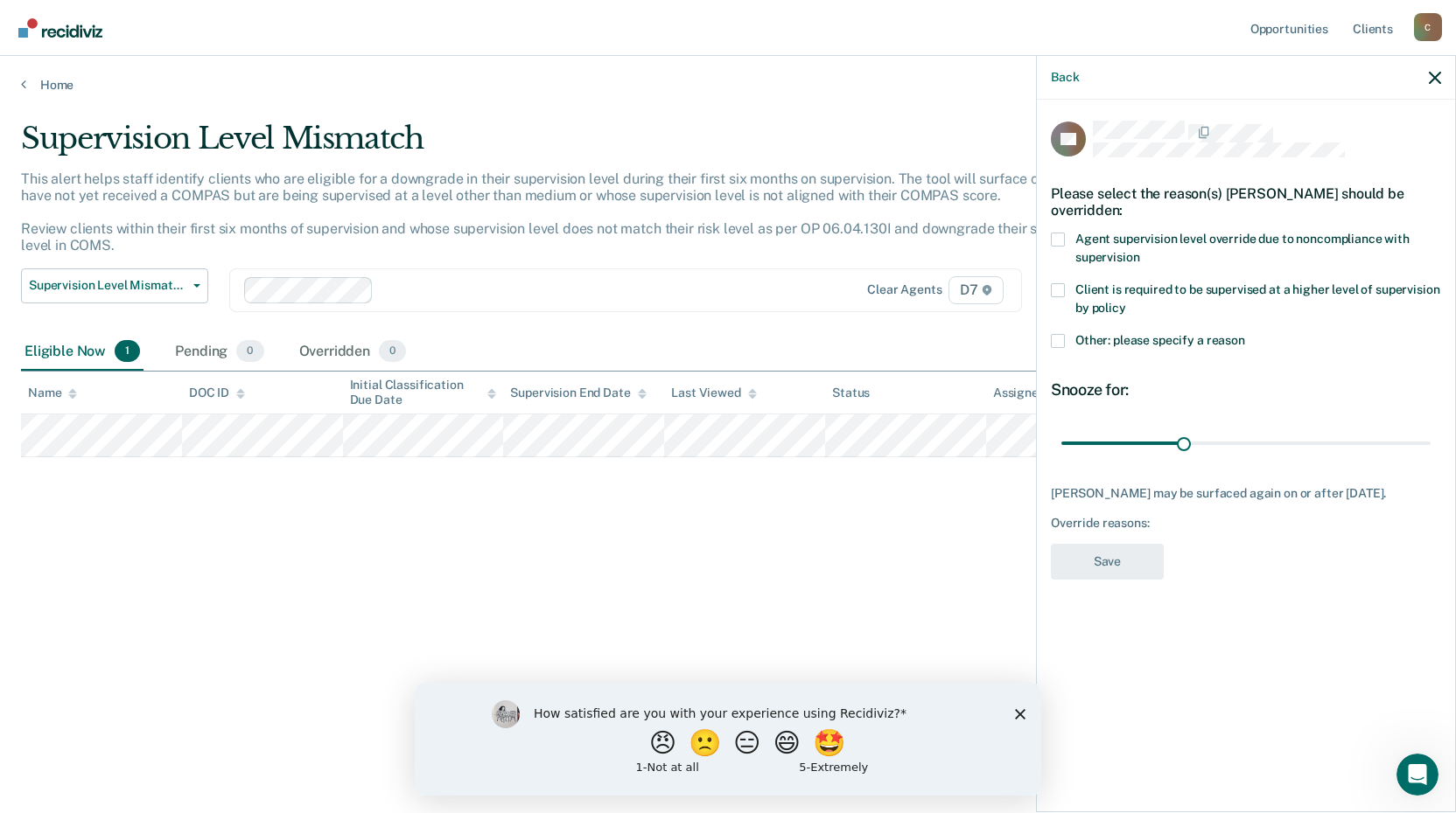
click at [1067, 287] on label "Client is required to be supervised at a higher level of supervision by policy" at bounding box center [1246, 301] width 390 height 36
click at [1126, 301] on input "Client is required to be supervised at a higher level of supervision by policy" at bounding box center [1126, 301] width 0 height 0
click at [1060, 244] on span at bounding box center [1057, 239] width 14 height 14
click at [1139, 251] on input "Agent supervision level override due to noncompliance with supervision" at bounding box center [1139, 251] width 0 height 0
click at [1058, 287] on span at bounding box center [1057, 290] width 14 height 14
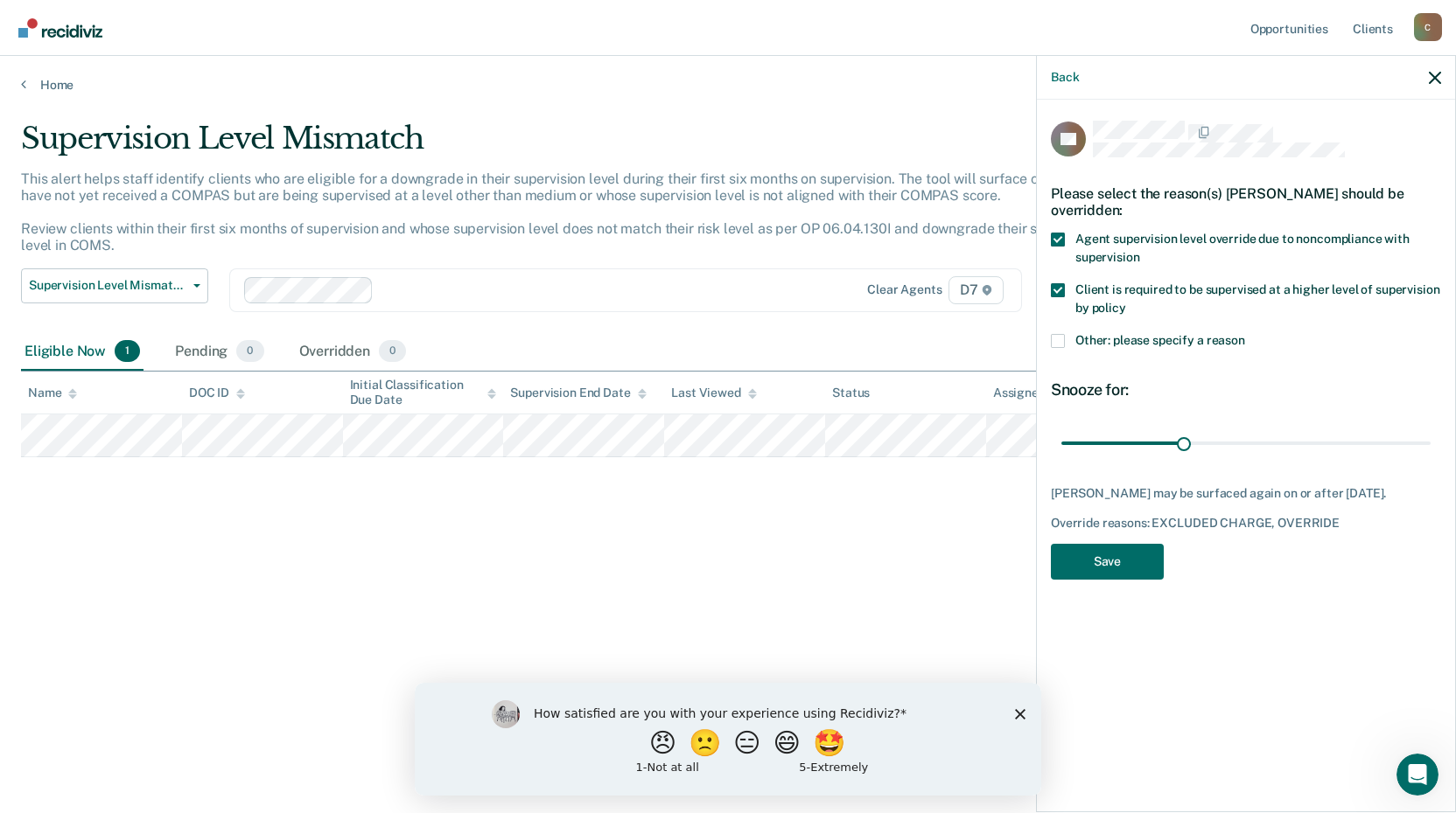
click at [1126, 301] on input "Client is required to be supervised at a higher level of supervision by policy" at bounding box center [1126, 301] width 0 height 0
drag, startPoint x: 1179, startPoint y: 444, endPoint x: 1462, endPoint y: 454, distance: 283.2
type input "90"
click at [1430, 454] on input "range" at bounding box center [1246, 442] width 369 height 31
click at [1132, 570] on button "Save" at bounding box center [1106, 562] width 112 height 36
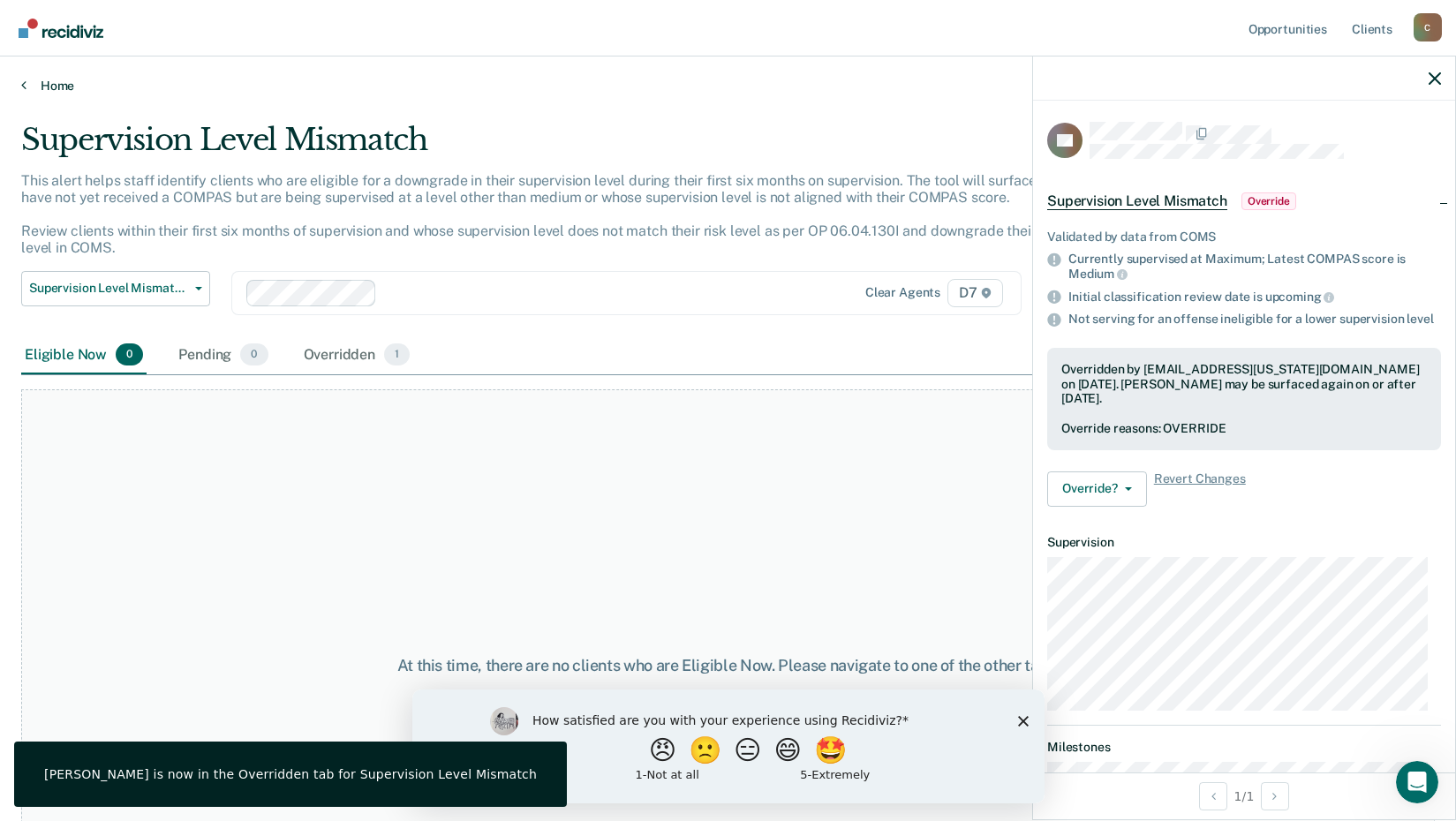
click at [34, 79] on link "Home" at bounding box center [728, 85] width 1413 height 16
